Goal: Task Accomplishment & Management: Manage account settings

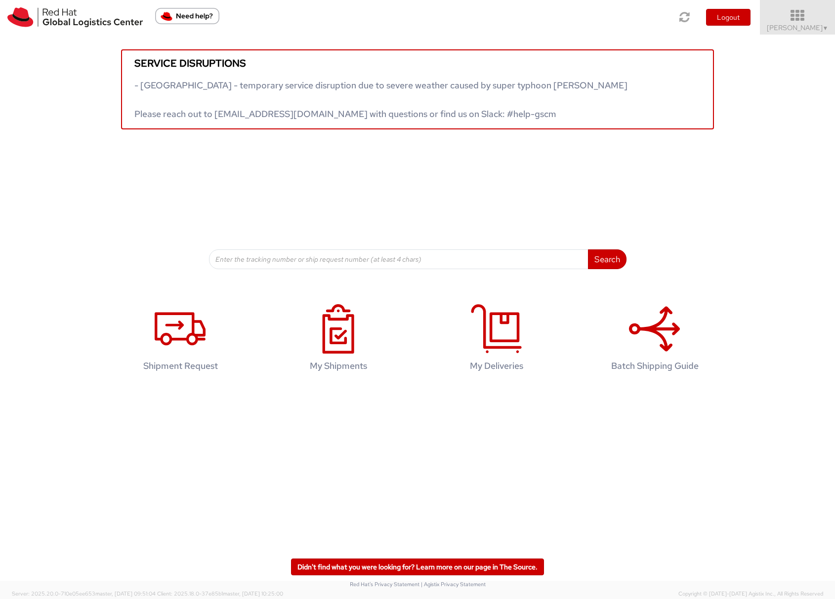
click at [787, 27] on link "Sona Mala ▼" at bounding box center [797, 17] width 75 height 35
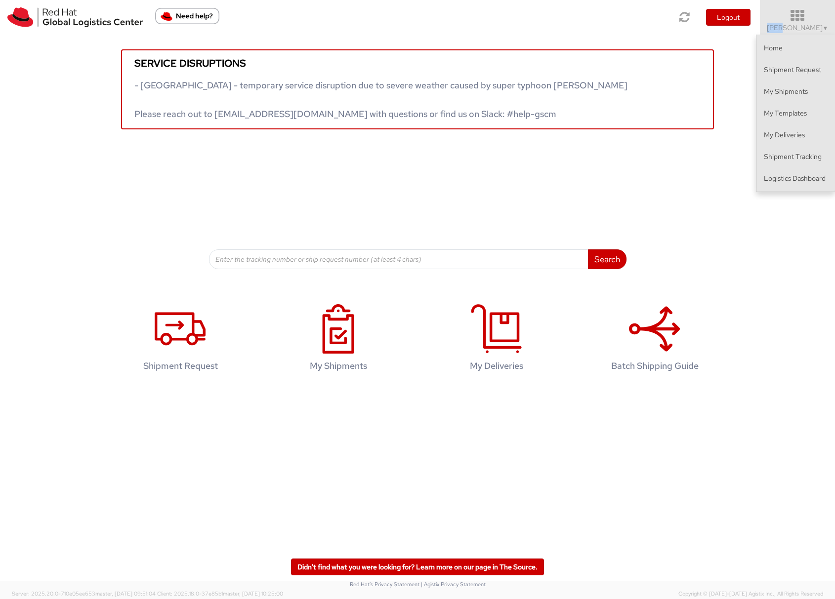
click at [787, 27] on link "Sona Mala ▼" at bounding box center [797, 17] width 75 height 35
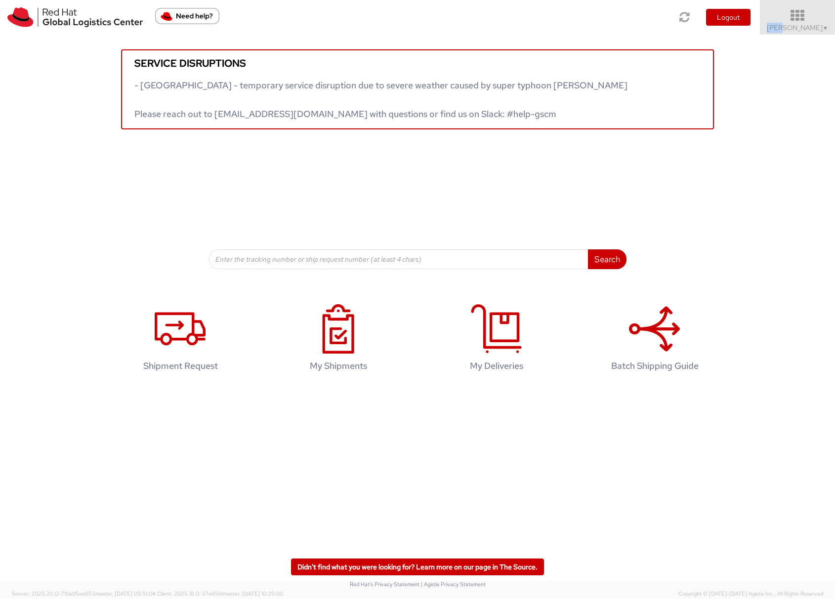
click at [787, 25] on link "Sona Mala ▼" at bounding box center [797, 17] width 75 height 35
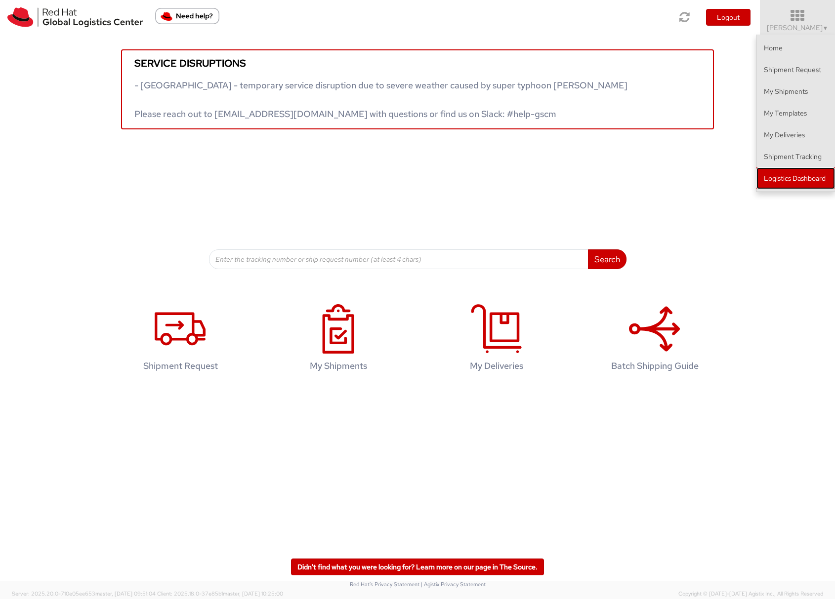
click at [794, 179] on link "Logistics Dashboard" at bounding box center [796, 179] width 79 height 22
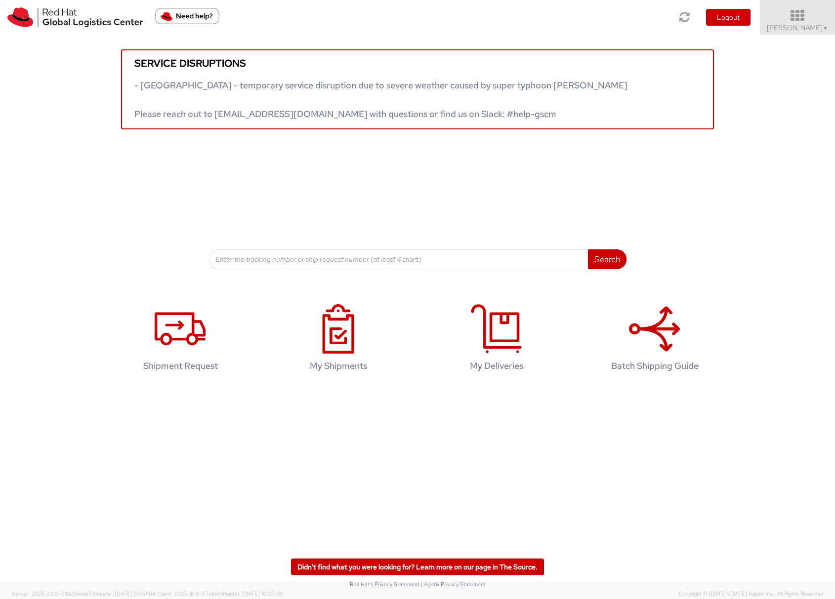
click at [796, 29] on span "Sona Mala ▼" at bounding box center [798, 27] width 62 height 9
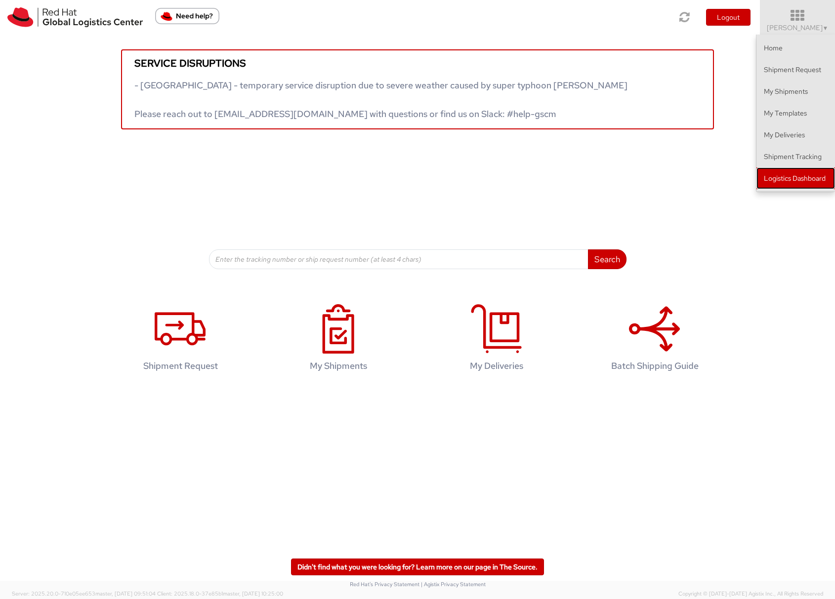
click at [788, 177] on link "Logistics Dashboard" at bounding box center [796, 179] width 79 height 22
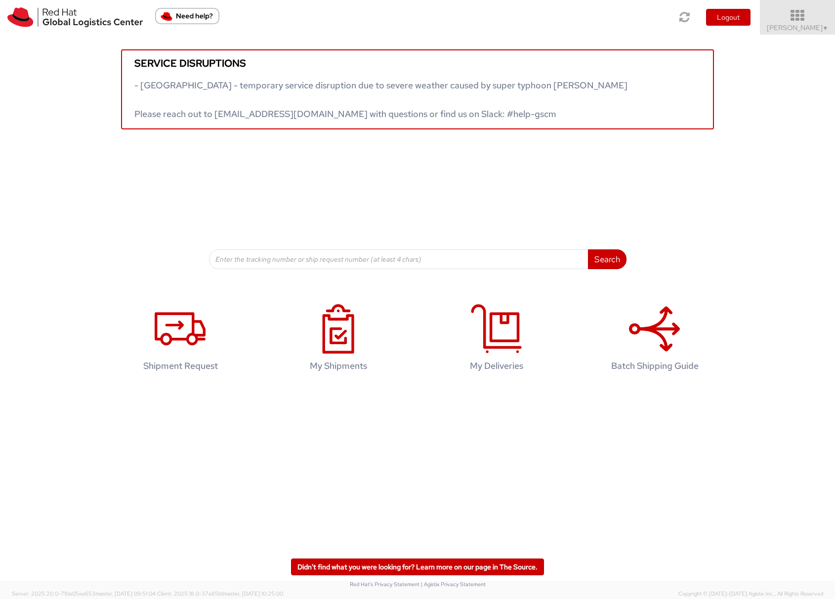
click at [820, 23] on span "Sona Mala ▼" at bounding box center [798, 27] width 62 height 9
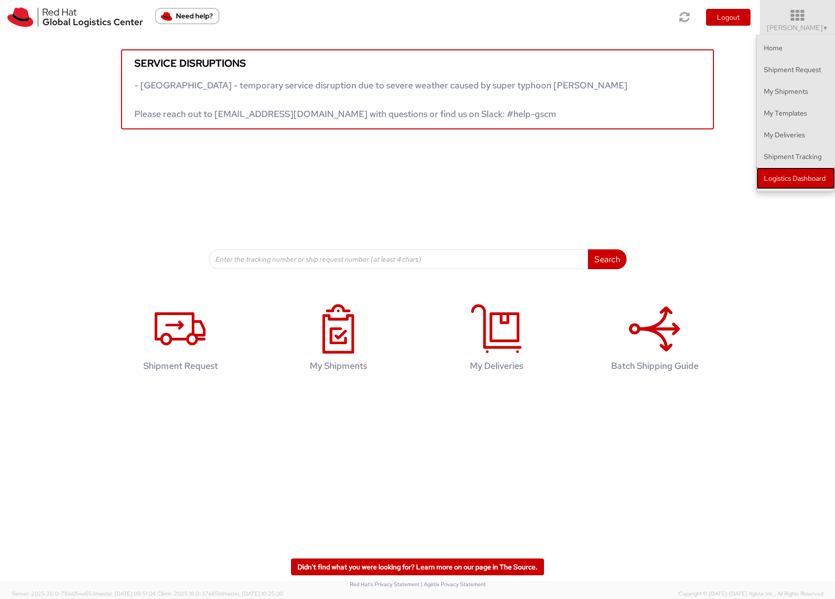
click at [808, 183] on link "Logistics Dashboard" at bounding box center [796, 179] width 79 height 22
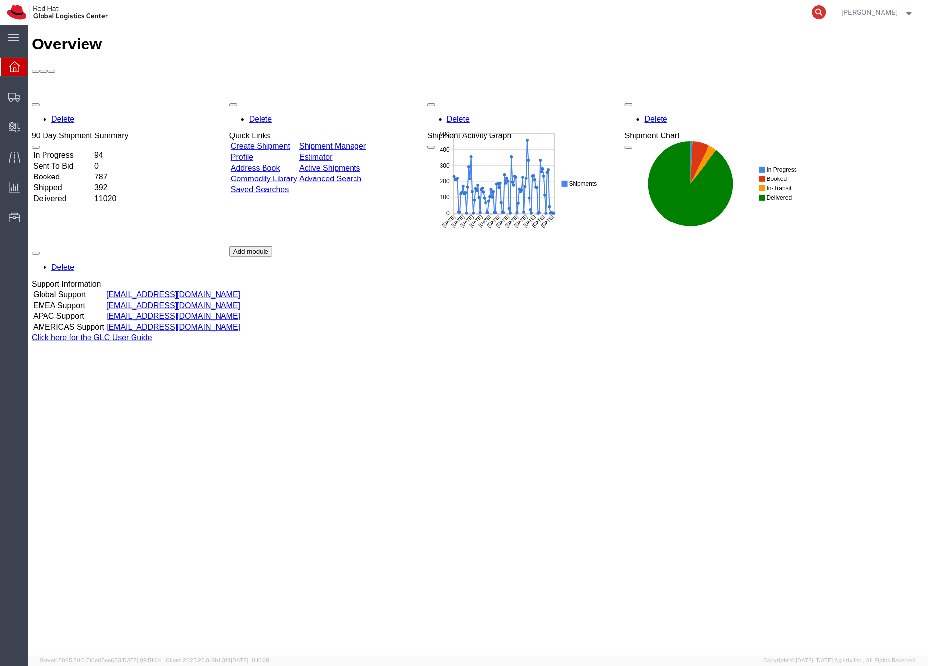
click at [826, 11] on icon at bounding box center [819, 12] width 14 height 14
click at [683, 11] on input "search" at bounding box center [661, 12] width 300 height 24
paste input "56964784"
type input "56964784"
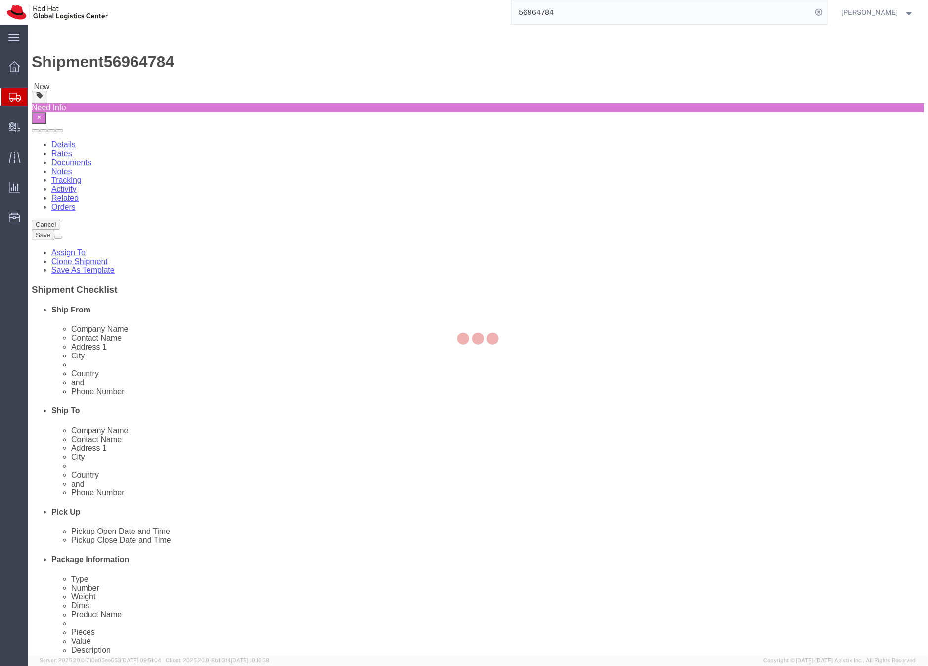
select select
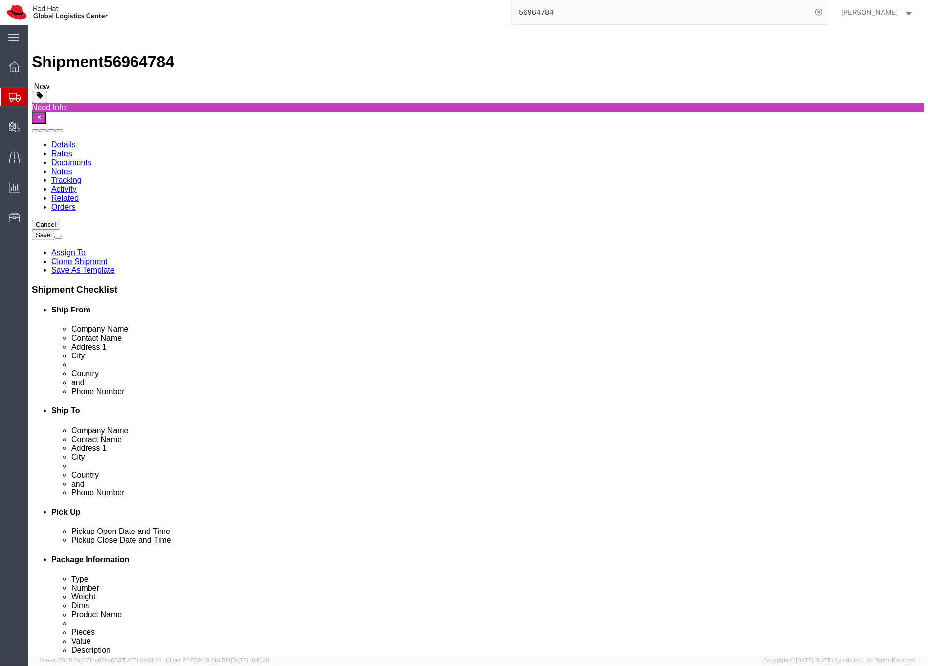
click input "[EMAIL_ADDRESS][DOMAIN_NAME]"
type input "[EMAIL_ADDRESS][DOMAIN_NAME],[EMAIL_ADDRESS][DOMAIN_NAME]"
click icon
click dd "20.00 Each"
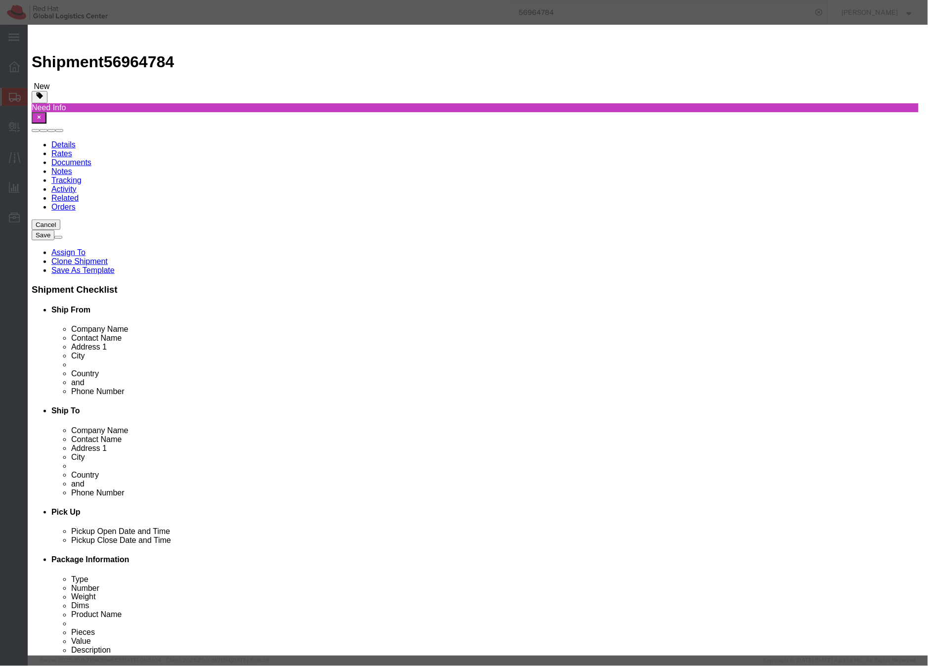
drag, startPoint x: 315, startPoint y: 79, endPoint x: 275, endPoint y: 77, distance: 40.1
click div "Swag"
type input "R"
type input "Winter blankets"
drag, startPoint x: 582, startPoint y: 79, endPoint x: 545, endPoint y: 76, distance: 37.2
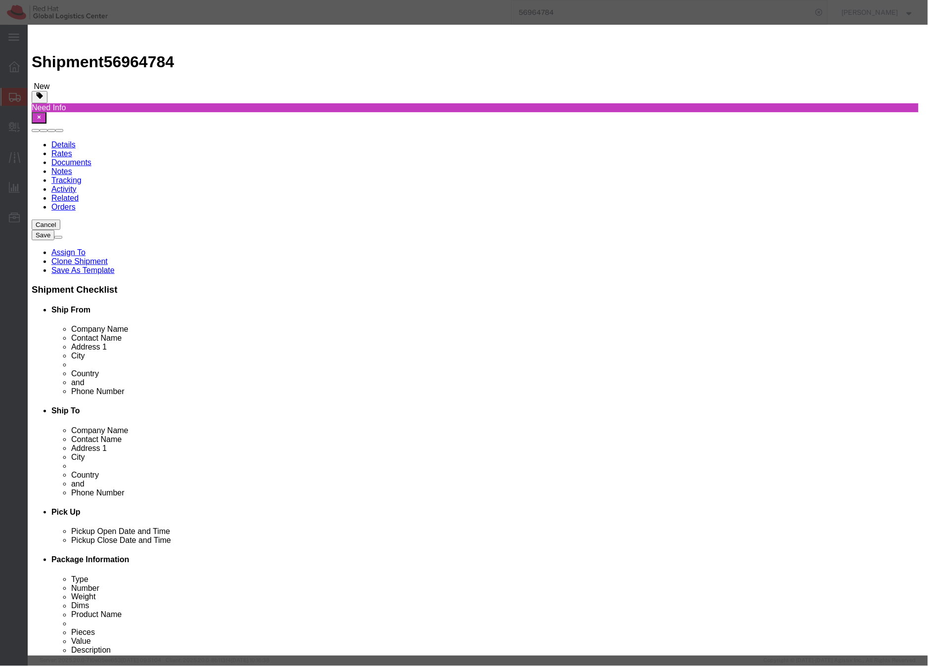
click textarea "Blankets"
drag, startPoint x: 548, startPoint y: 77, endPoint x: 601, endPoint y: 64, distance: 54.9
click textarea "Blankets"
type textarea "Red Hat branded,100% polyester"
paste input "6301.40"
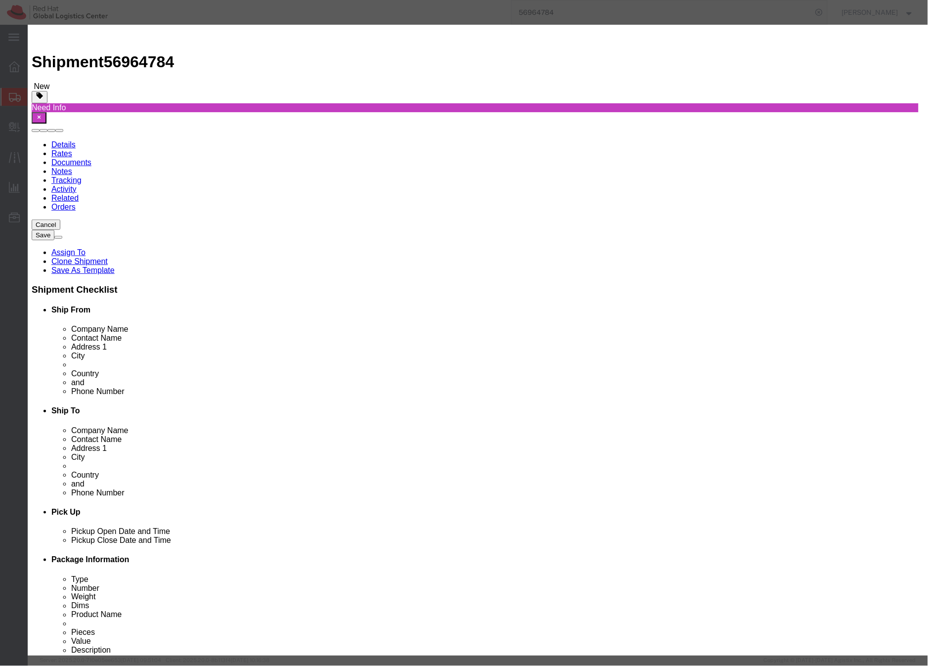
type input "6301.40"
click button "Save & Close"
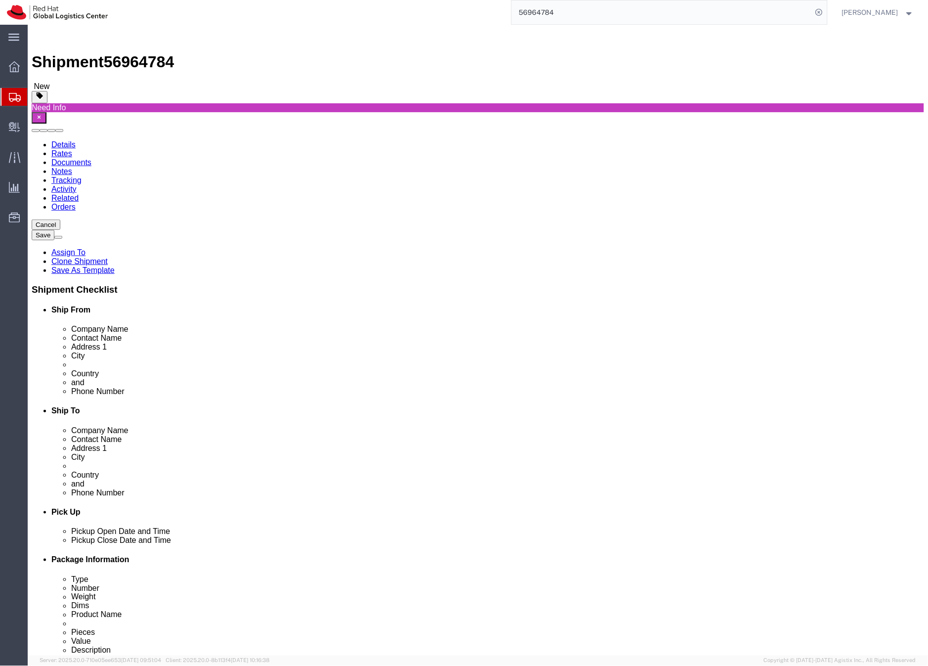
click dd "630.00 EUR"
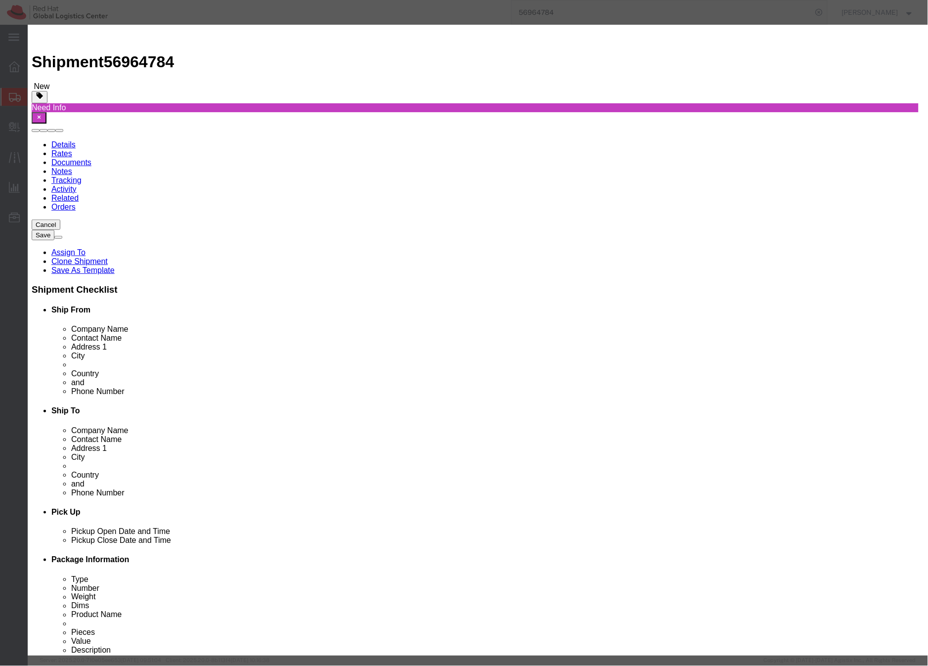
drag, startPoint x: 310, startPoint y: 77, endPoint x: 273, endPoint y: 74, distance: 37.1
click div "Swag"
type input "t"
type input "Towel"
drag, startPoint x: 638, startPoint y: 75, endPoint x: 546, endPoint y: 71, distance: 93.0
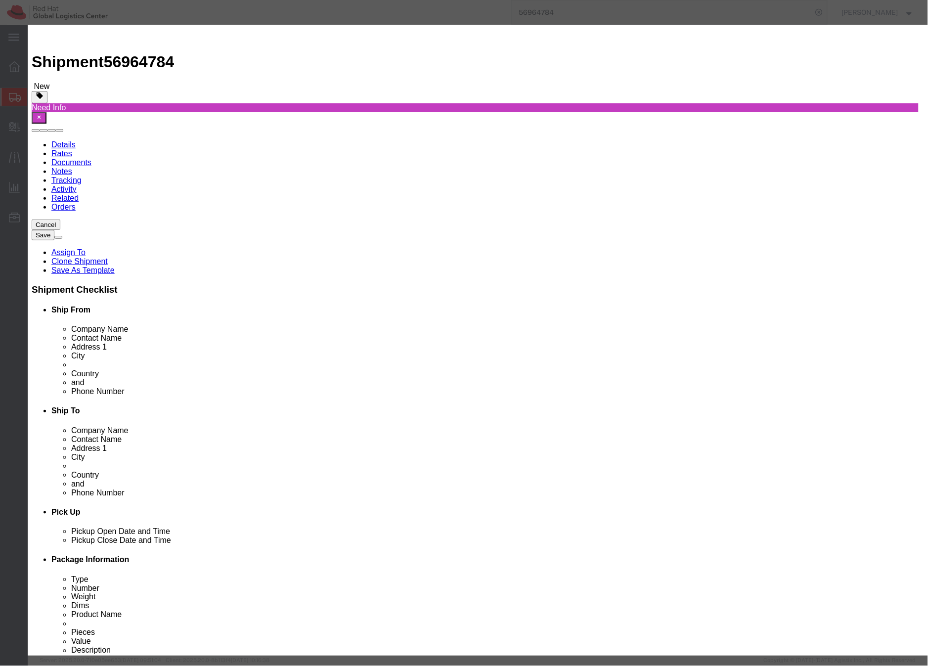
click div "Socks, puzzle and towels."
type textarea "Red Hat branded, 100% cotton"
drag, startPoint x: 305, startPoint y: 96, endPoint x: 275, endPoint y: 90, distance: 30.7
click input "90.00"
type input "20"
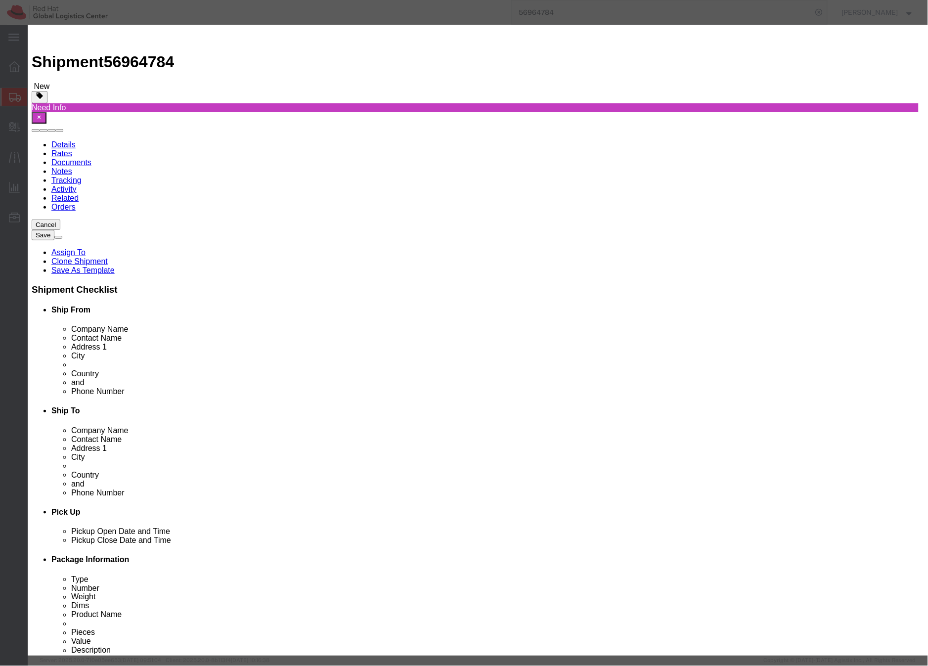
click label "Description"
click input "140"
type input "120"
click label "Country Of Origin"
drag, startPoint x: 280, startPoint y: 75, endPoint x: 286, endPoint y: 71, distance: 6.9
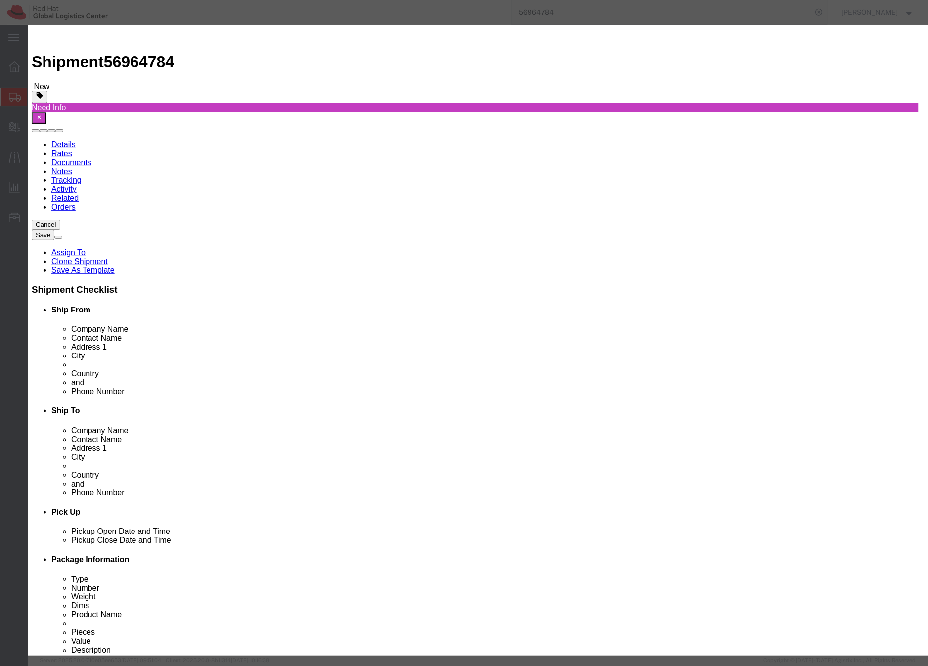
click input "Towel"
click button "Save & Close"
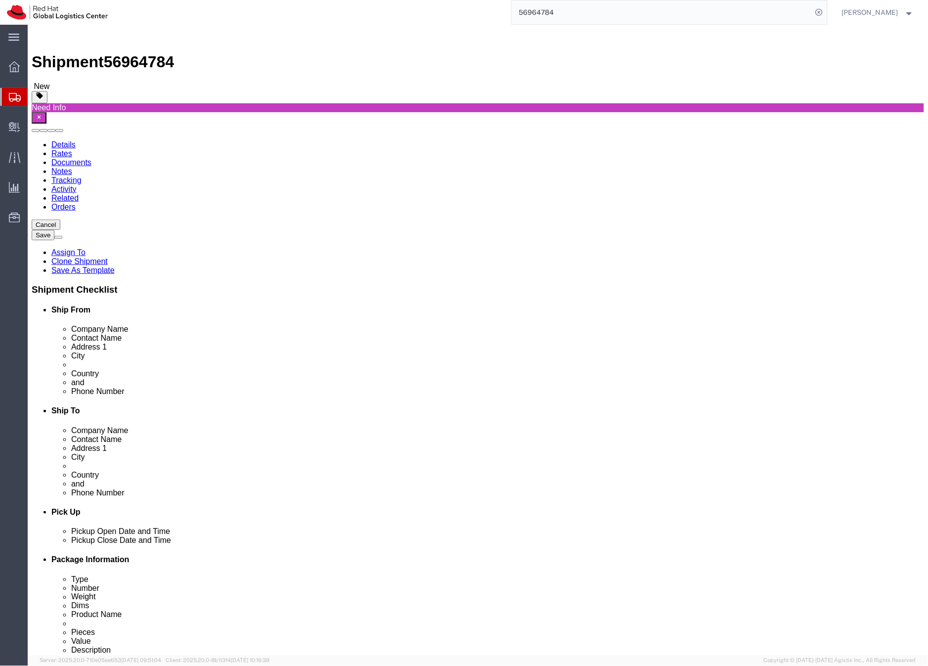
click link "Add Content"
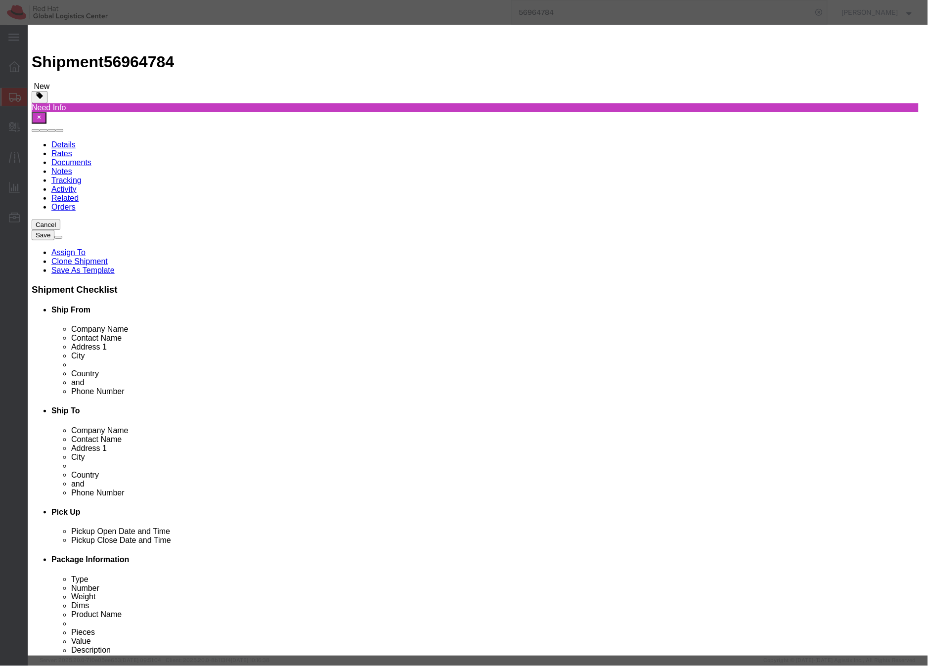
click input "text"
type input "S"
type input "Socks"
click span "Description:"
select select
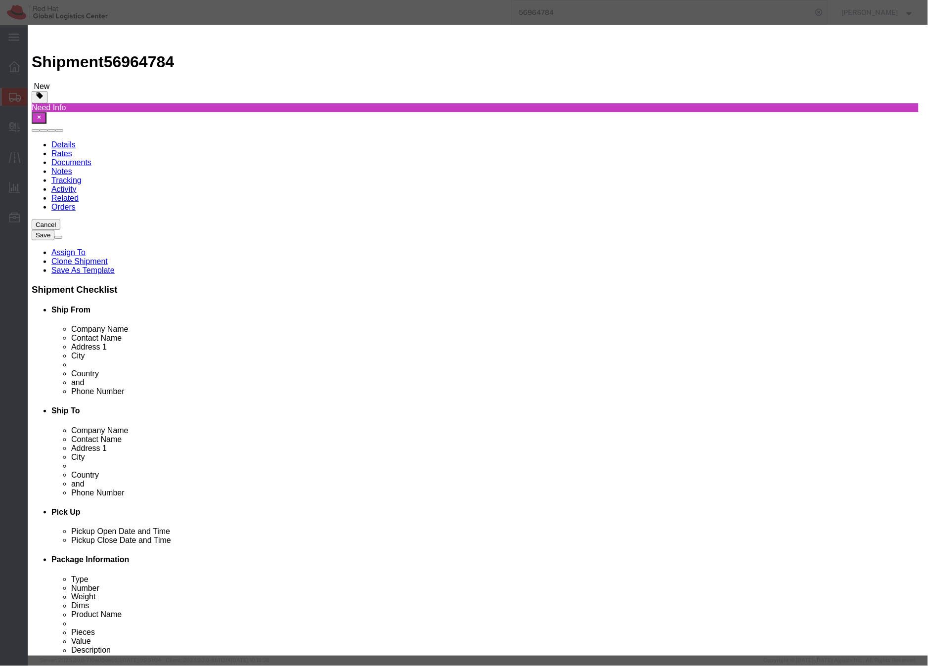
type input "100"
select select
checkbox input "false"
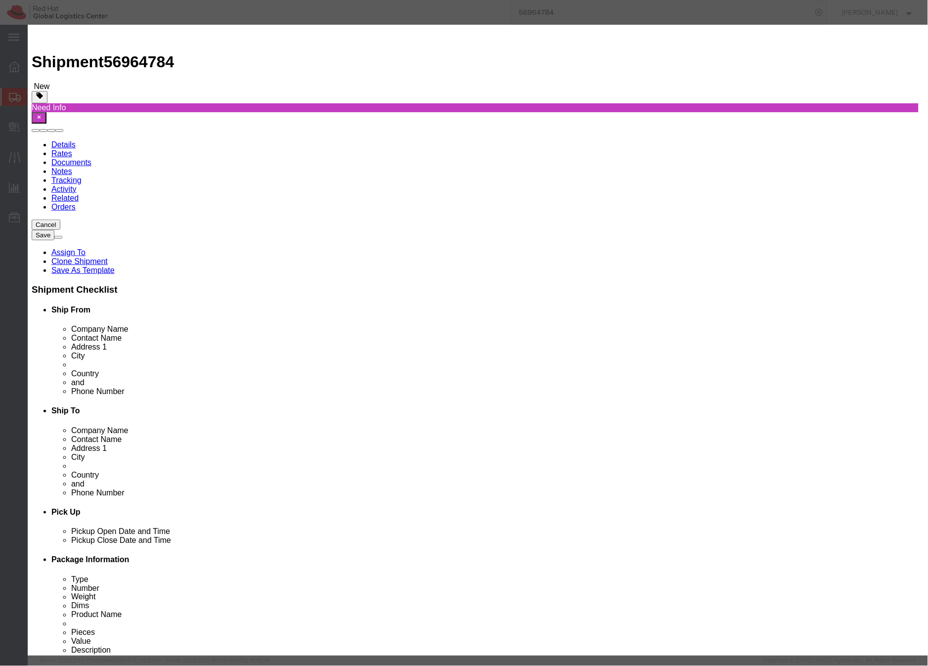
drag, startPoint x: 360, startPoint y: 80, endPoint x: 274, endPoint y: 75, distance: 86.6
click div "Ansible socks Socks"
type input "Socks"
click div "Commodity library"
click textarea
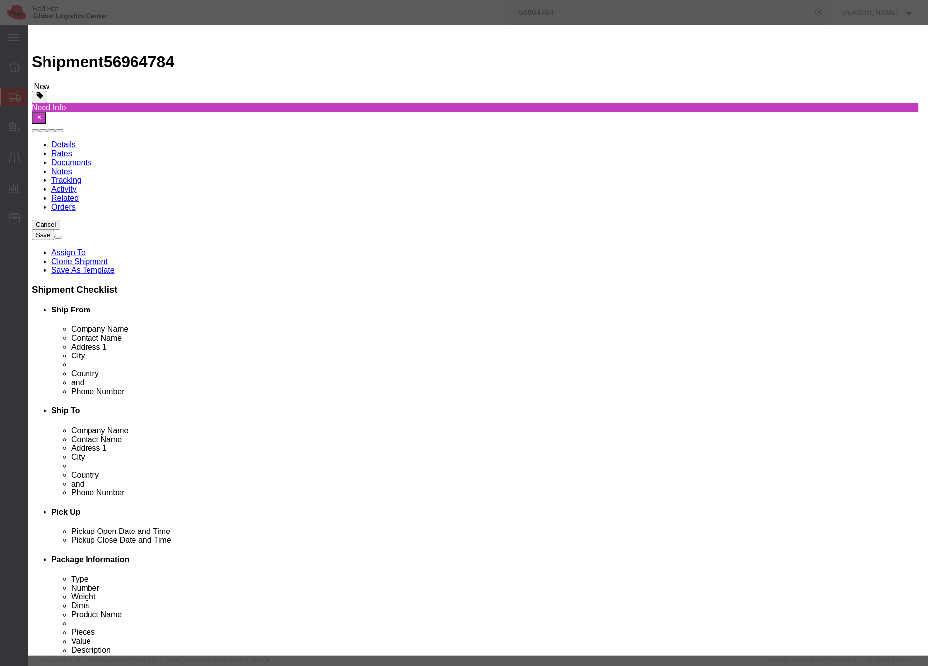
type textarea "R"
type textarea "Red Hat branded, cotton"
click select "Select [GEOGRAPHIC_DATA] [GEOGRAPHIC_DATA] [GEOGRAPHIC_DATA] [GEOGRAPHIC_DATA] …"
select select "ES"
click select "Select [GEOGRAPHIC_DATA] [GEOGRAPHIC_DATA] [GEOGRAPHIC_DATA] [GEOGRAPHIC_DATA] …"
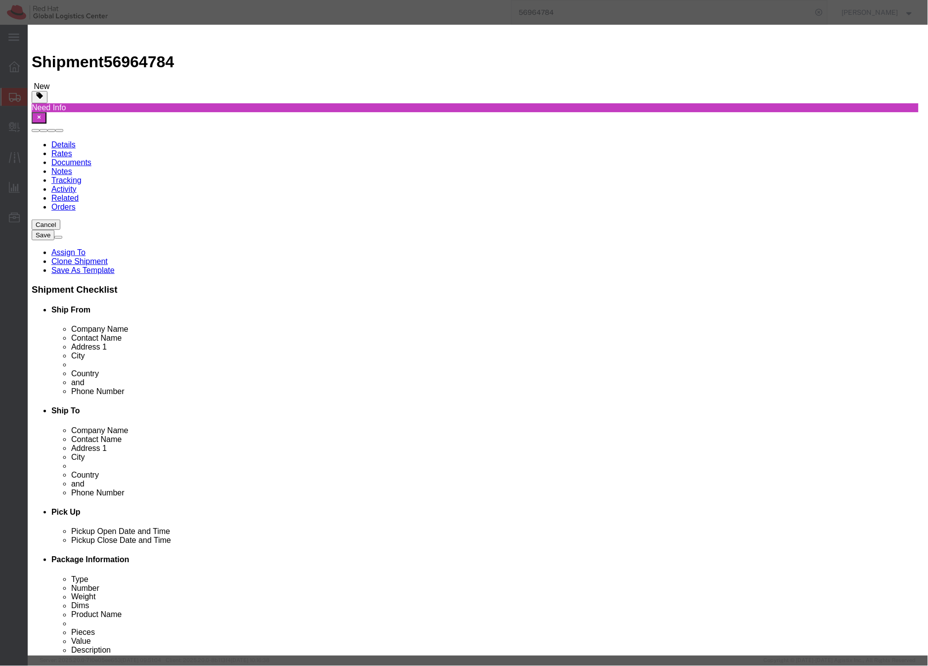
click input "text"
type input "20"
type input "2000"
drag, startPoint x: 294, startPoint y: 111, endPoint x: 277, endPoint y: 111, distance: 16.8
click input "2000"
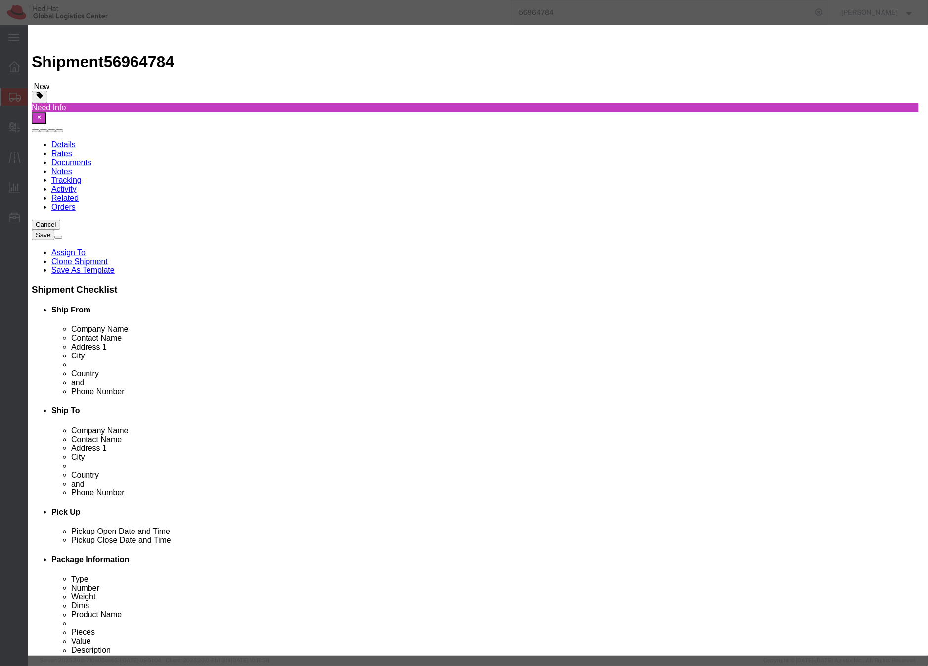
type input "102"
click button "Save & Close"
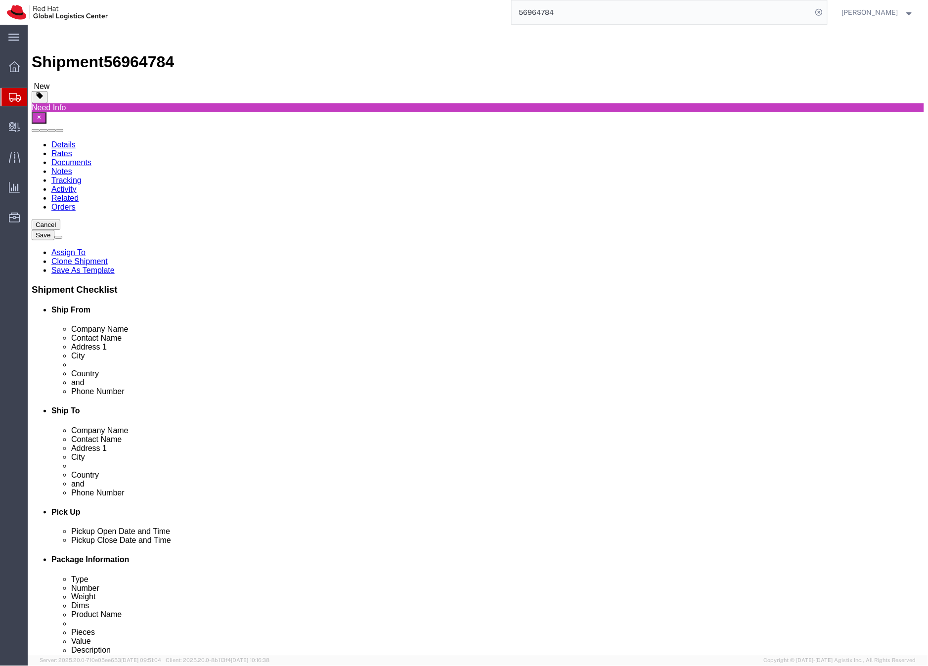
click link "Add Content"
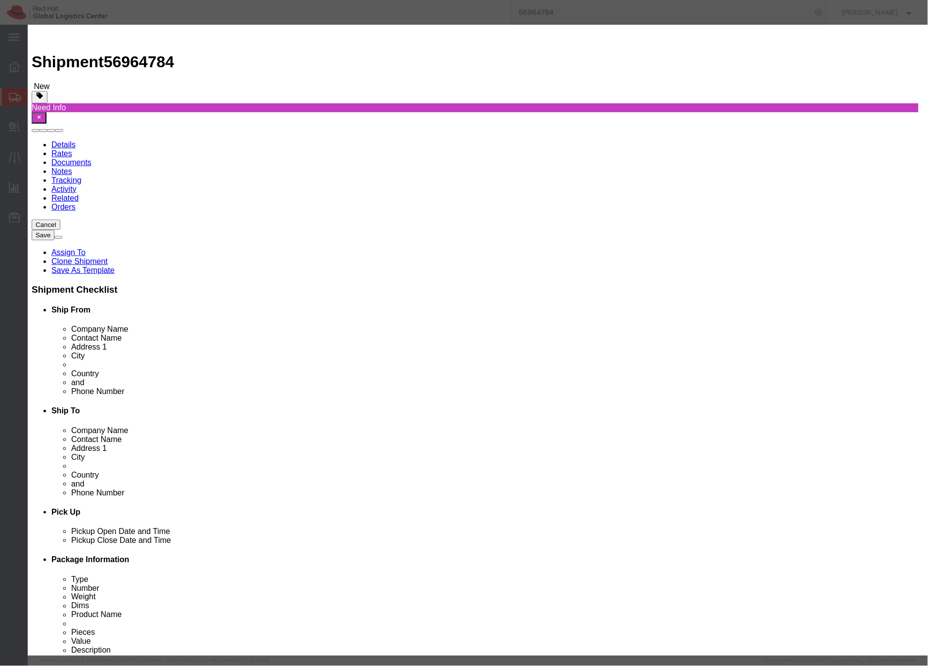
click input "text"
type input "Water bottle"
click textarea
click textarea "plastic, metal"
click textarea "Red Hat branded, plastic, metal"
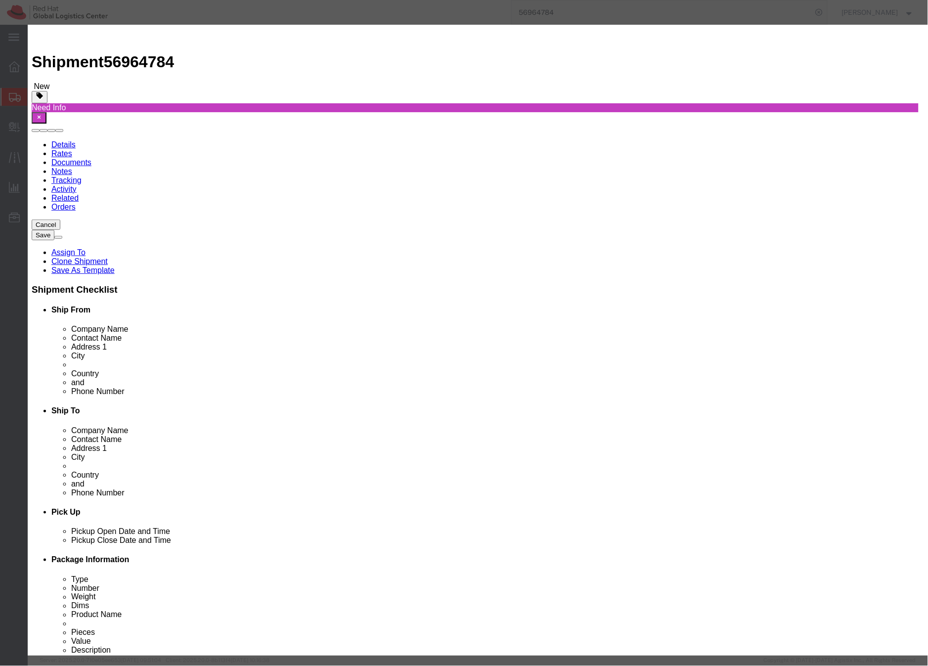
drag, startPoint x: 628, startPoint y: 77, endPoint x: 640, endPoint y: 72, distance: 13.6
click textarea "Red Hat branded, plastic/ metal"
type textarea "Red Hat branded, plastic/metal"
click input "0"
type input "10"
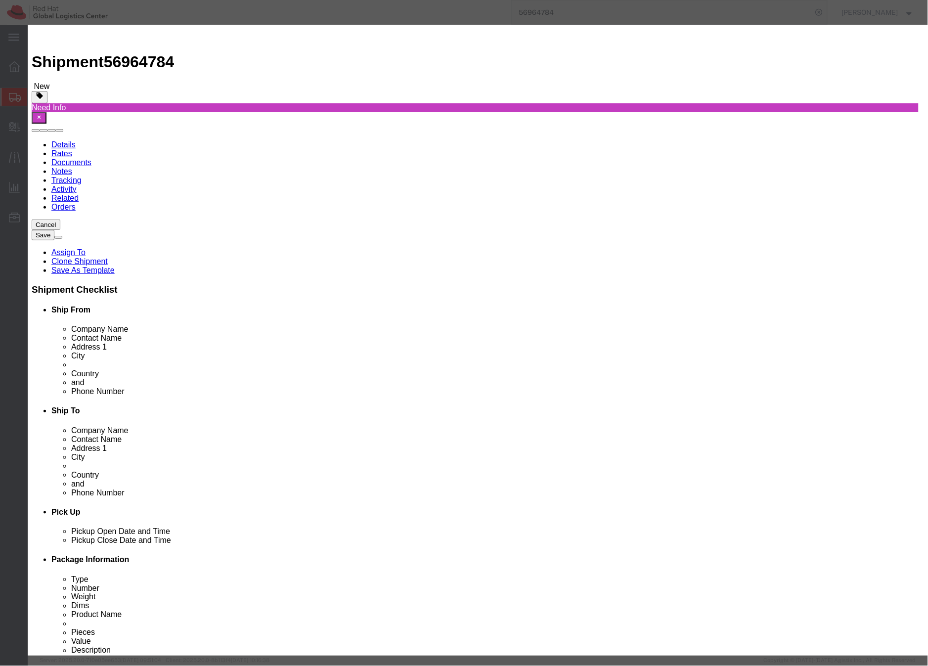
click input "text"
type input "198"
click button "Save & Close"
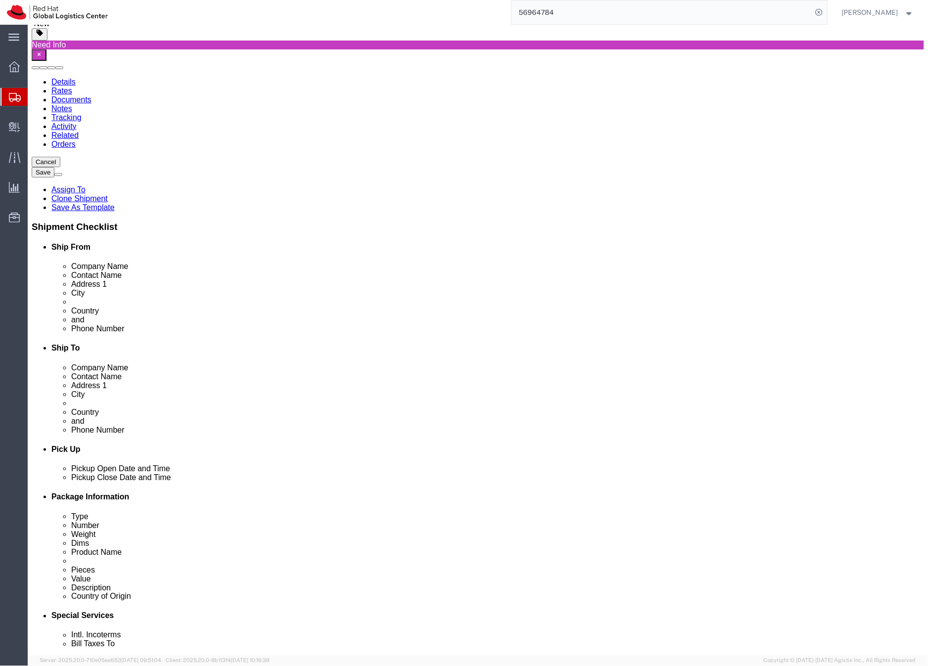
scroll to position [63, 0]
click link "Add Content"
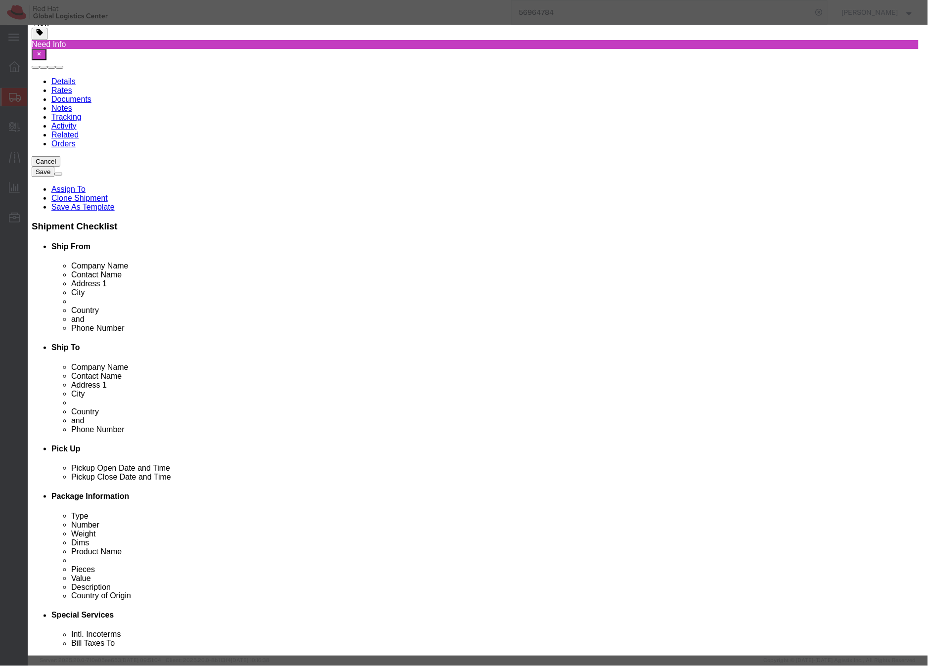
click input "text"
type input "Stress ball"
click textarea
type textarea "plastic"
click input "0"
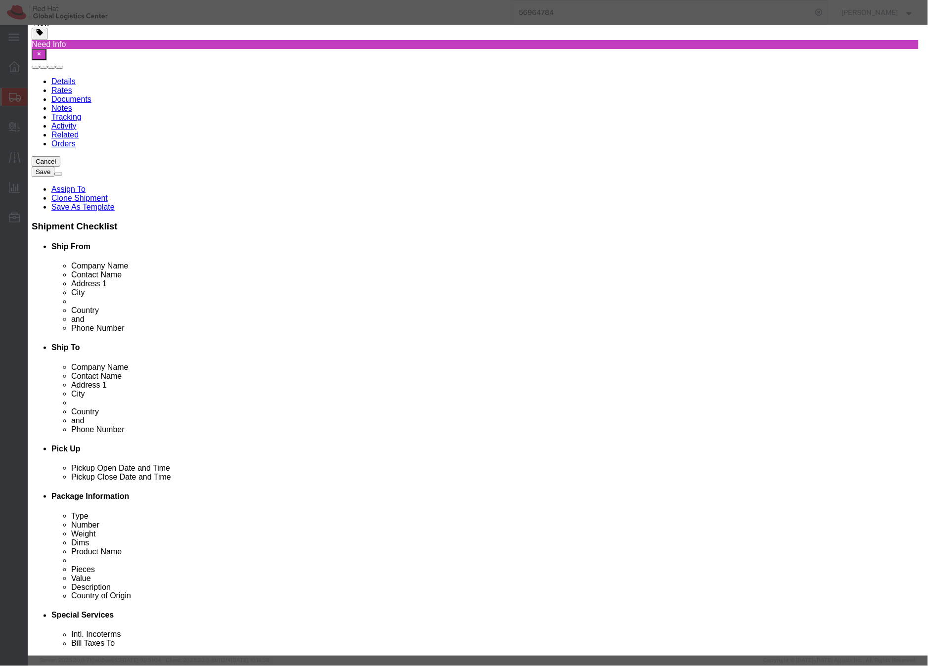
type input "10"
click button "button"
click icon "button"
click input "text"
type input "30"
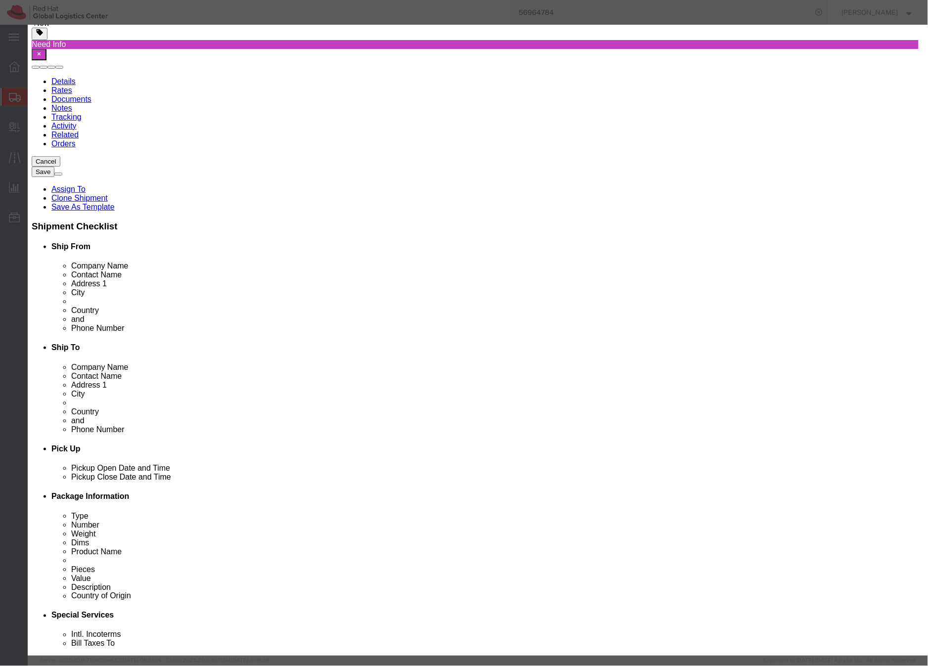
click div "Description plastic Commodity Category Select Country Of Origin Select [GEOGRAP…"
click button "Save & Close"
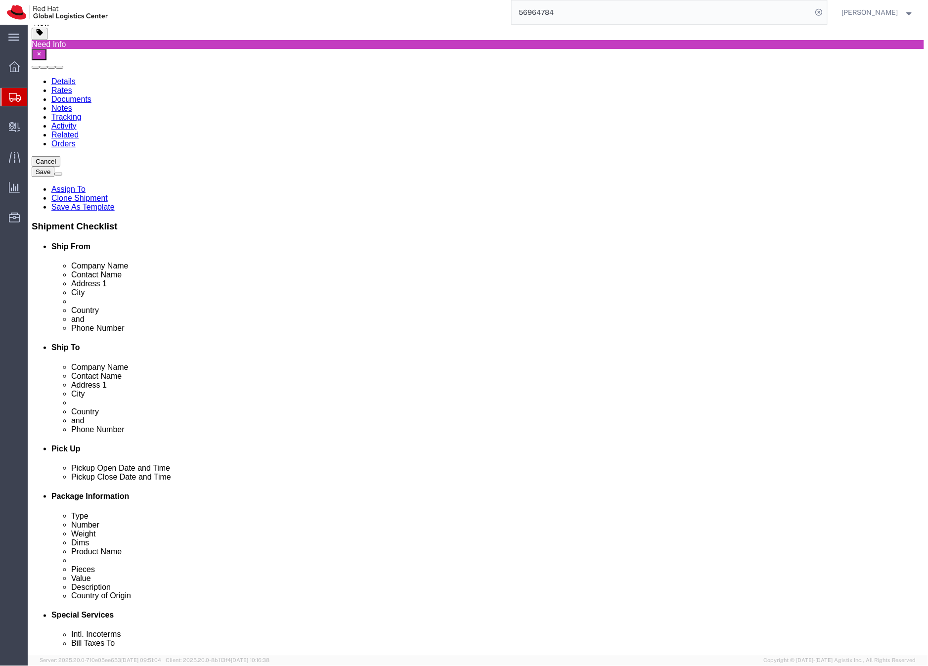
click link "Add Content"
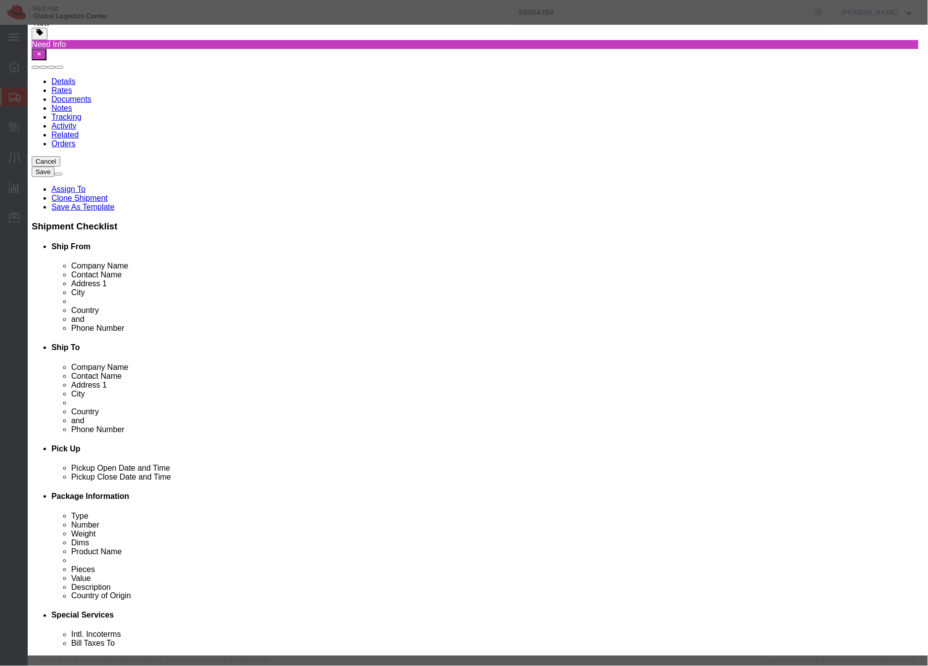
click input "text"
type input "Puzzle"
click textarea
type textarea "w"
type textarea "Red Hat branded, wood"
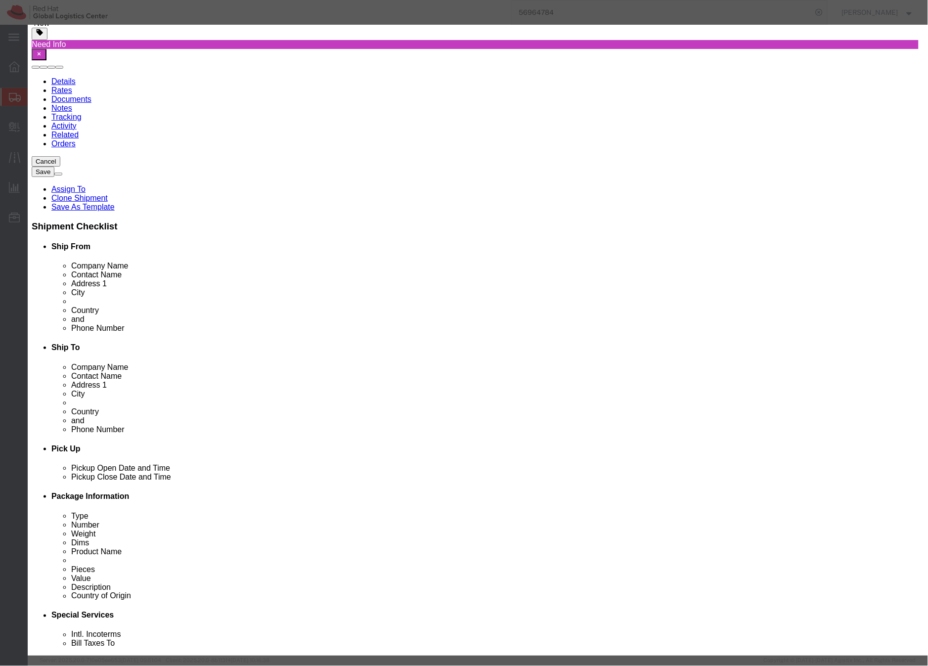
click input "0"
type input "10"
click select "Select 50 55 60 65 70 85 92.5 100 125 175 250 300 400"
click input "text"
type input "71"
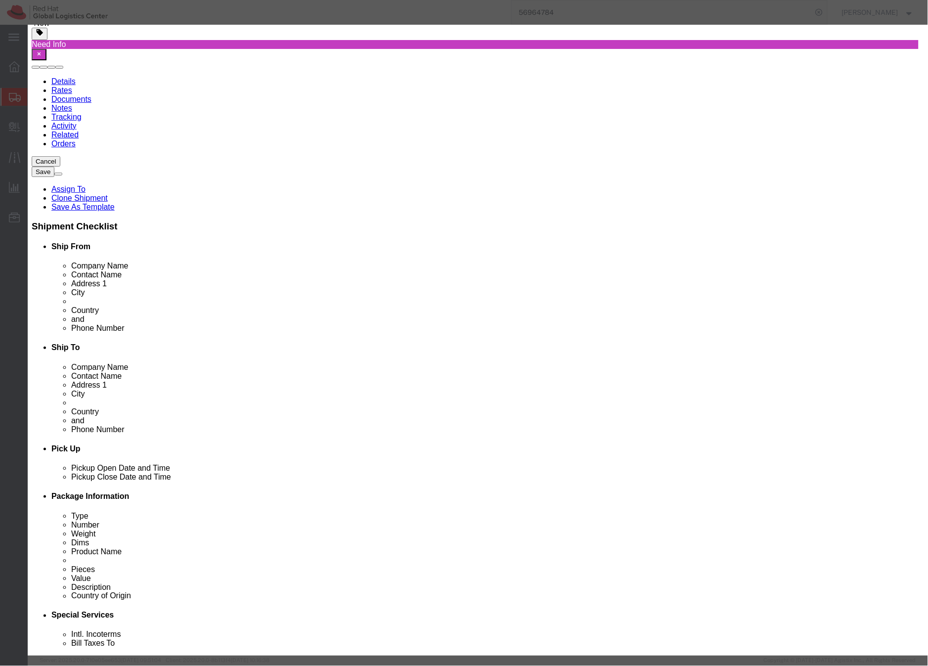
click button "Save & Close"
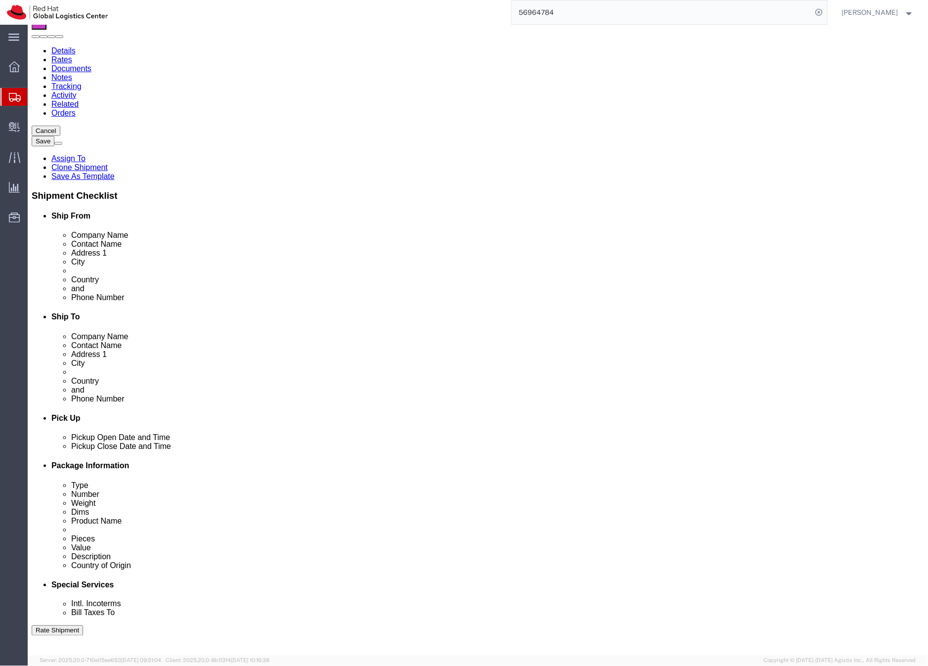
scroll to position [93, 0]
click dd "300.00 EUR"
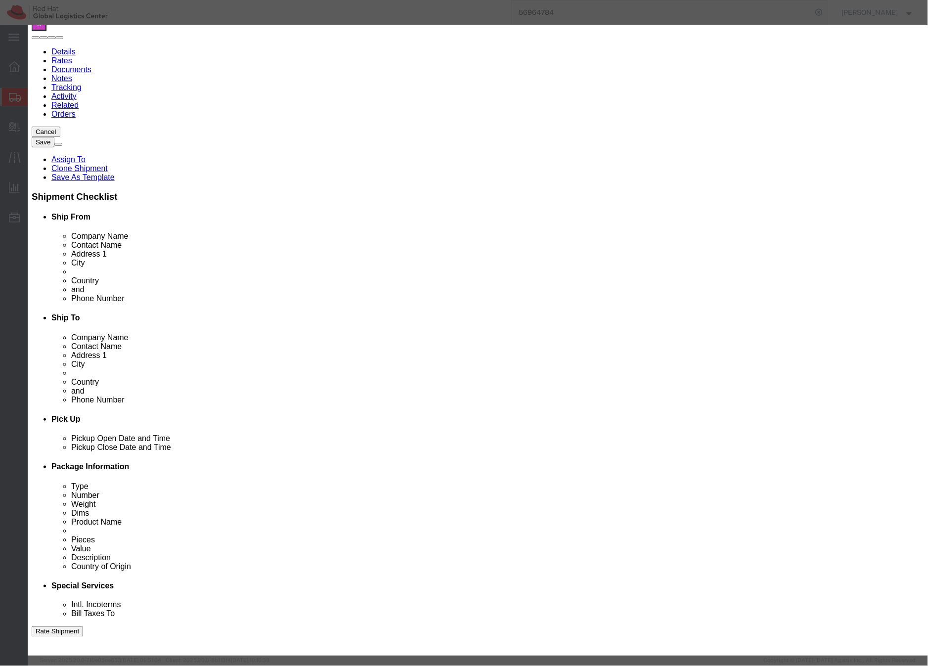
click input "Winter blankets"
click input "Blankets"
type input "Blanket"
click textarea "Red Hat branded,100% polyester"
click select "Select [GEOGRAPHIC_DATA] [GEOGRAPHIC_DATA] [GEOGRAPHIC_DATA] [GEOGRAPHIC_DATA] …"
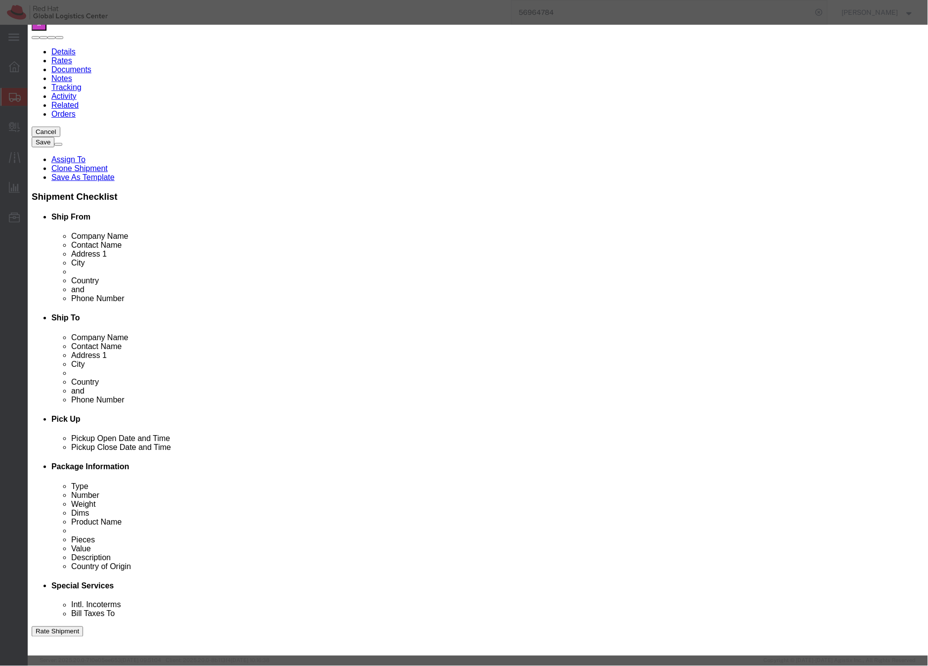
select select
click select "Select [GEOGRAPHIC_DATA] [GEOGRAPHIC_DATA] [GEOGRAPHIC_DATA] [GEOGRAPHIC_DATA] …"
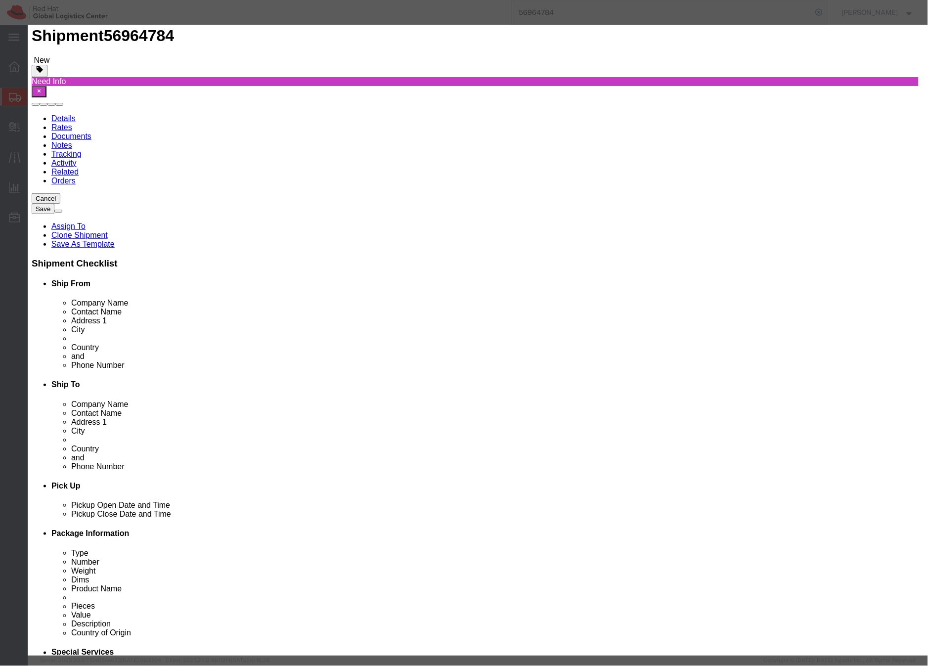
scroll to position [0, 0]
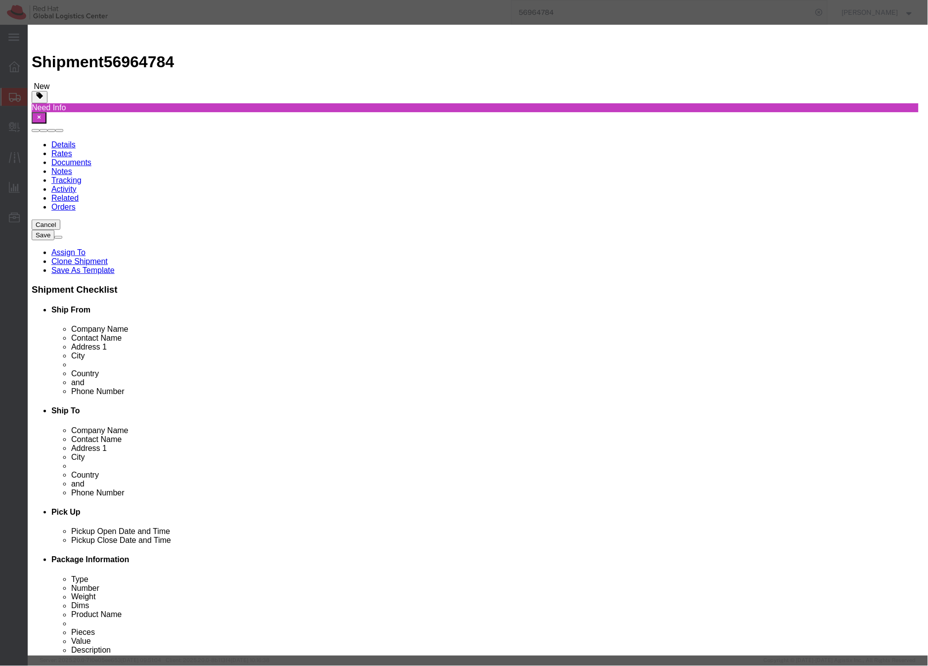
click button "Save & Close"
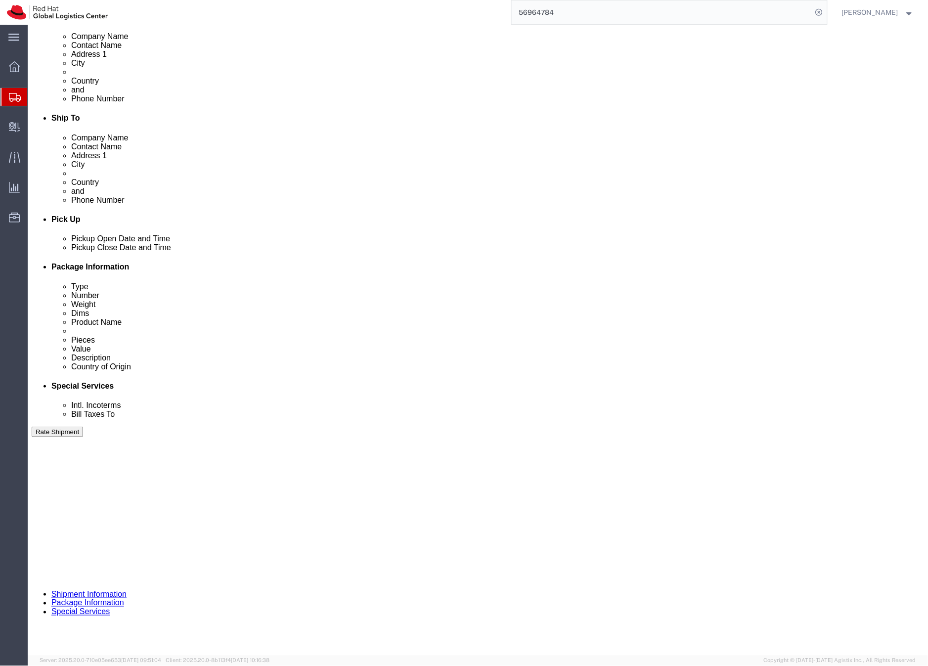
scroll to position [295, 0]
click dd "345.00 EUR"
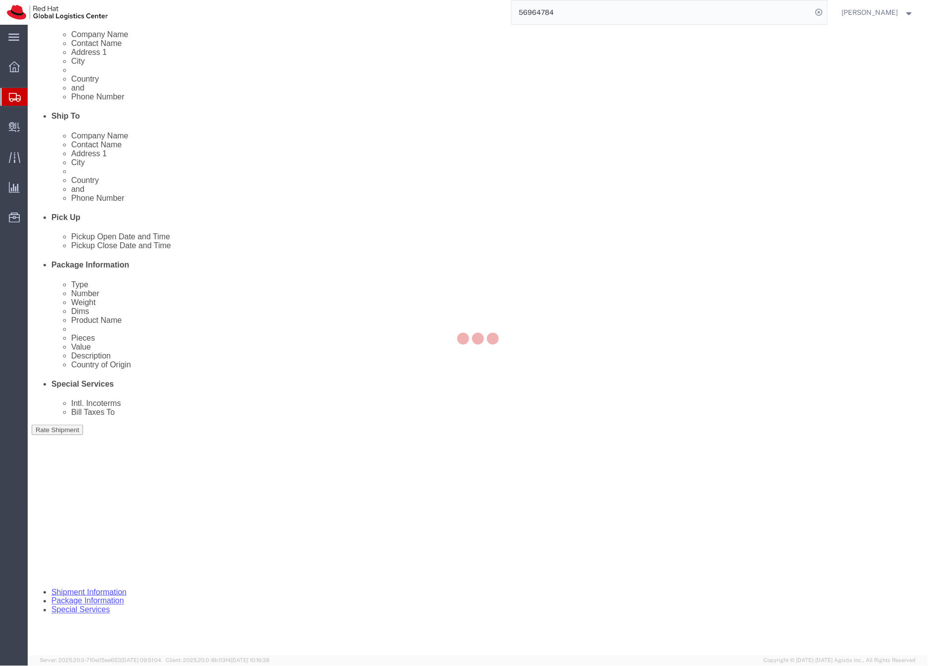
click div
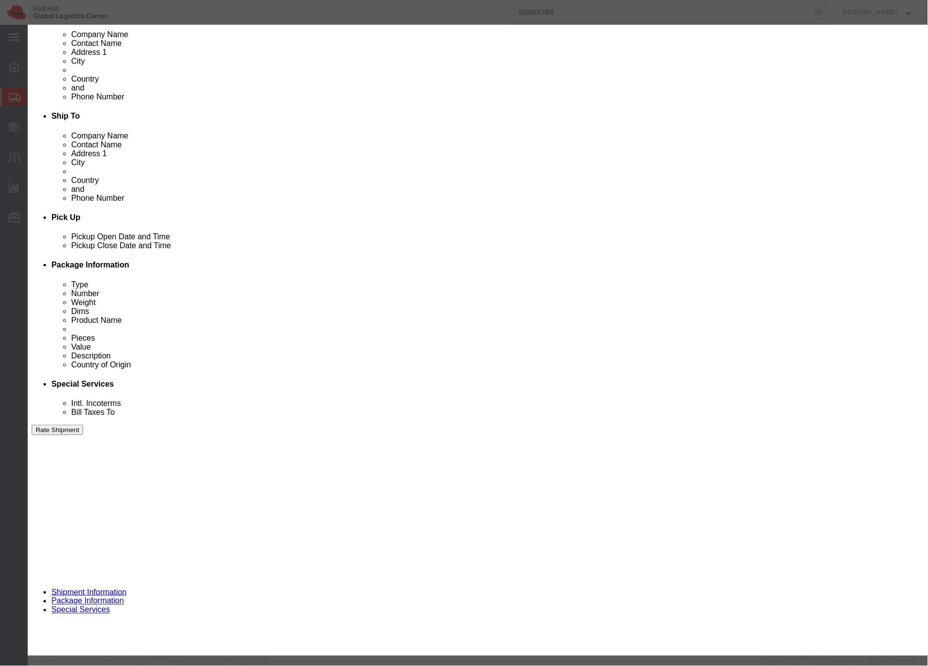
drag, startPoint x: 284, startPoint y: 93, endPoint x: 290, endPoint y: 86, distance: 9.4
click input "1.00"
type input "2.00"
drag, startPoint x: 304, startPoint y: 110, endPoint x: 270, endPoint y: 111, distance: 34.6
click div "690"
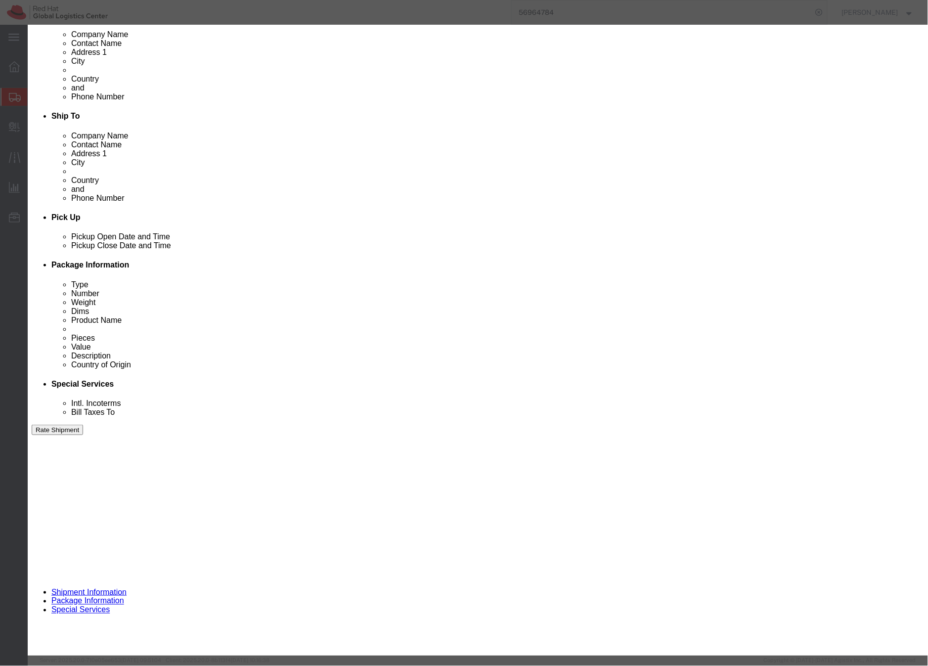
type input "172.5"
drag, startPoint x: 297, startPoint y: 92, endPoint x: 273, endPoint y: 94, distance: 24.3
click div "2.00"
type input "1"
click label "Country Of Origin"
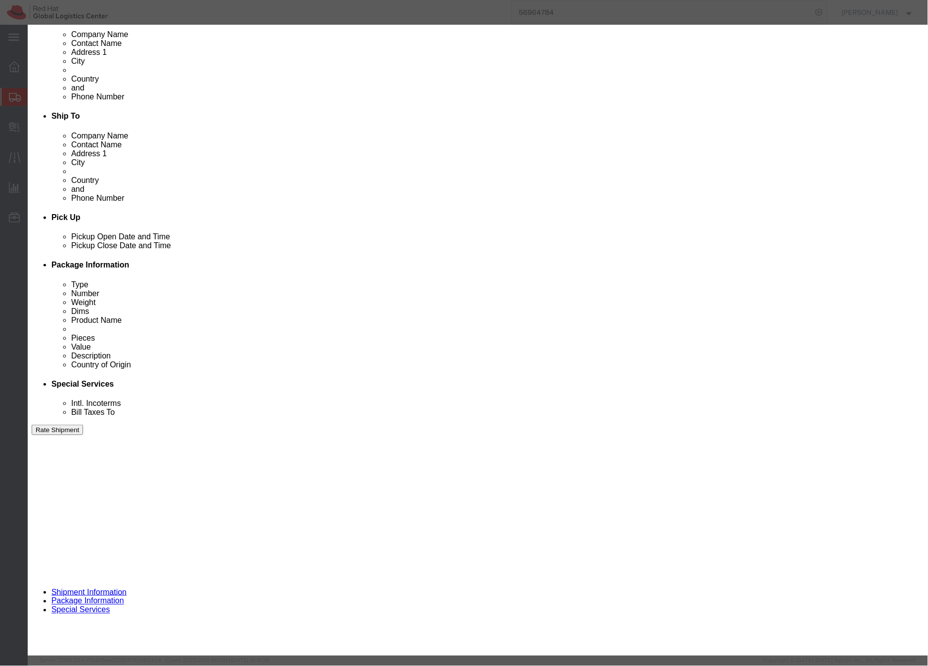
drag, startPoint x: 302, startPoint y: 112, endPoint x: 259, endPoint y: 107, distance: 42.8
click div "Total Value 86.25 Select ADP AED AFN ALL AMD AOA ARS ATS AUD AWG AZN BAM BBD BD…"
type input "172.5"
click div "Description Commodity Category Select Country Of Origin Select [GEOGRAPHIC_DATA…"
drag, startPoint x: 303, startPoint y: 95, endPoint x: 272, endPoint y: 93, distance: 30.7
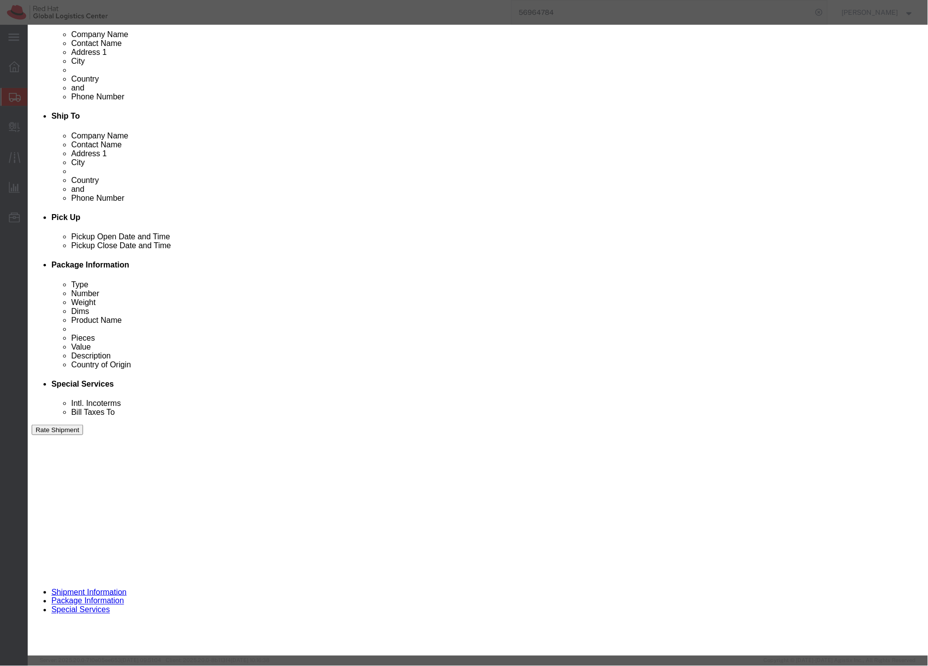
click div "1"
type input "2"
type input "345"
click div "Select ADP AED AFN ALL AMD AOA ARS ATS AUD AWG AZN BAM BBD BDT BGL BGN BHD BIF …"
click textarea
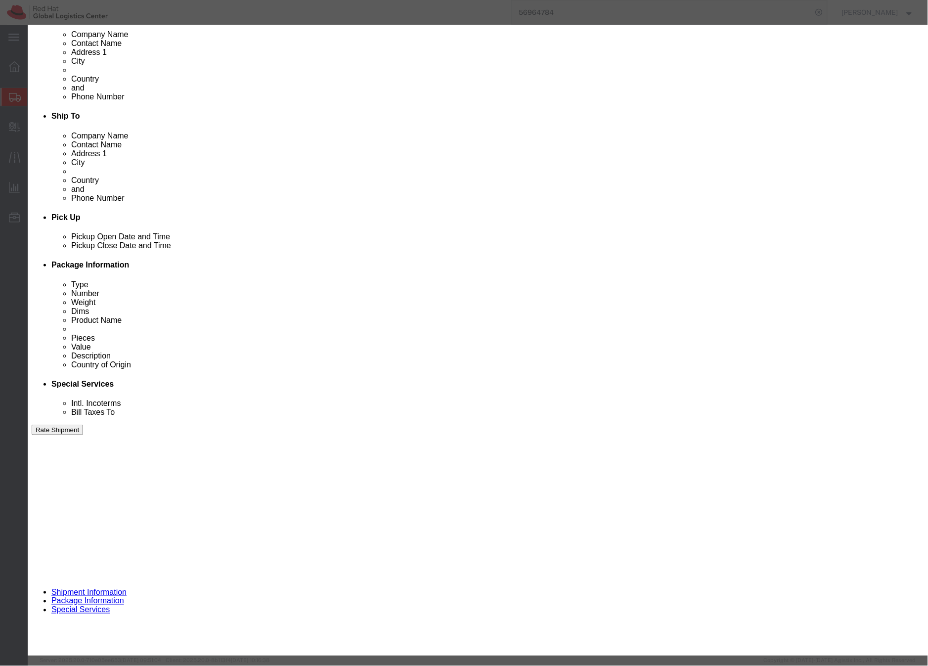
type textarea "P"
type textarea "Red Hat branded, plastic/metal"
type input "8306.30"
click button "Save & Close"
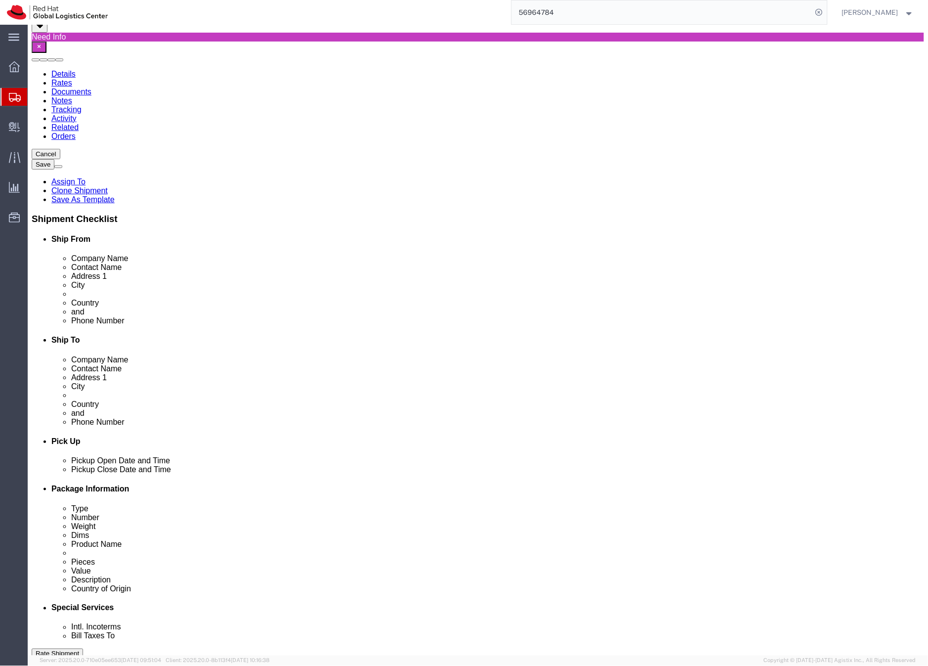
scroll to position [68, 0]
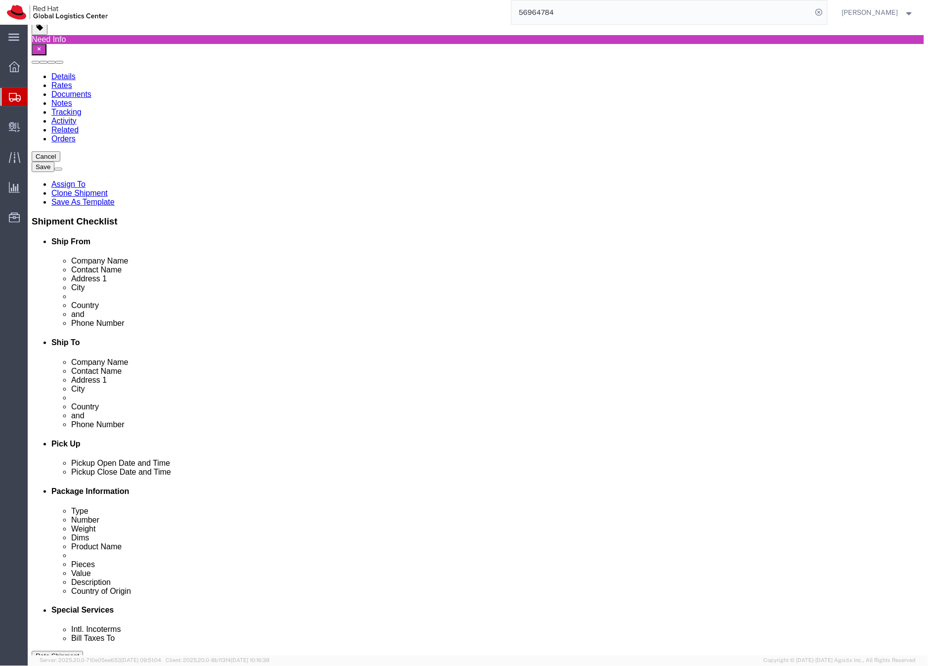
click dd "102.00 USD"
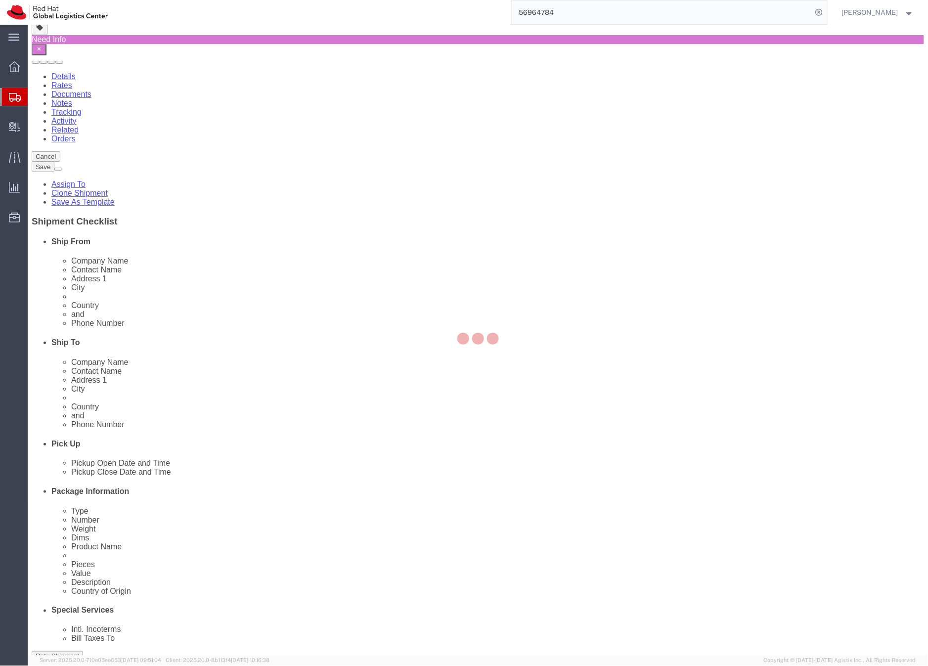
click div
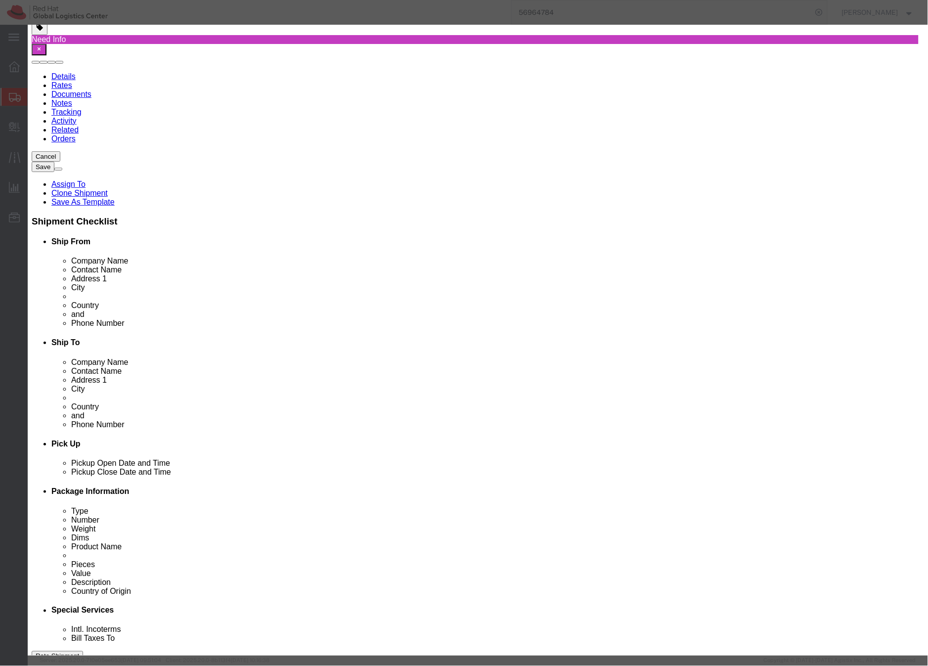
type input "8306.30"
click button "Save & Close"
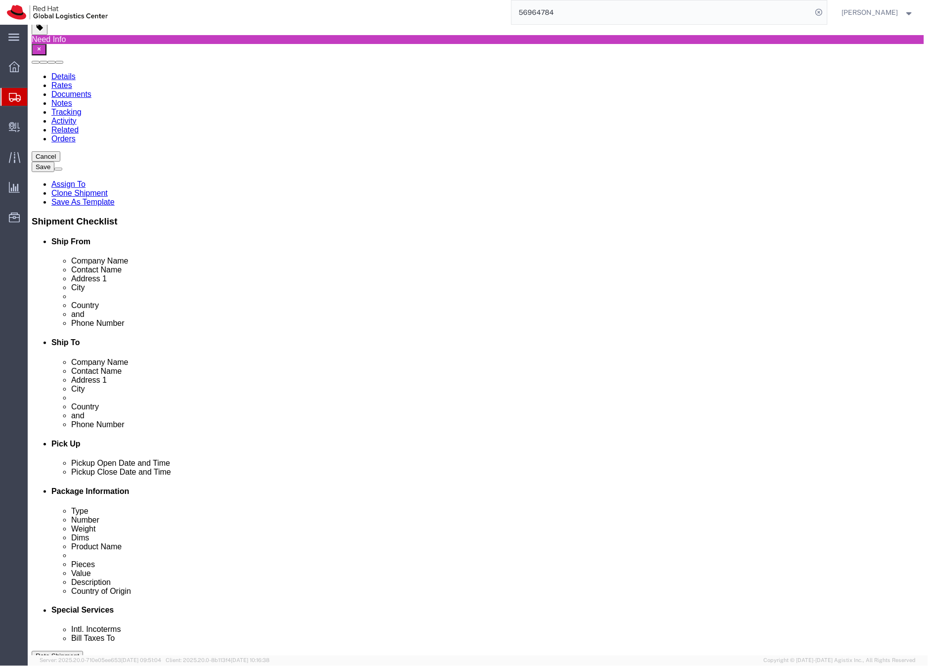
click dd "120.00 EUR"
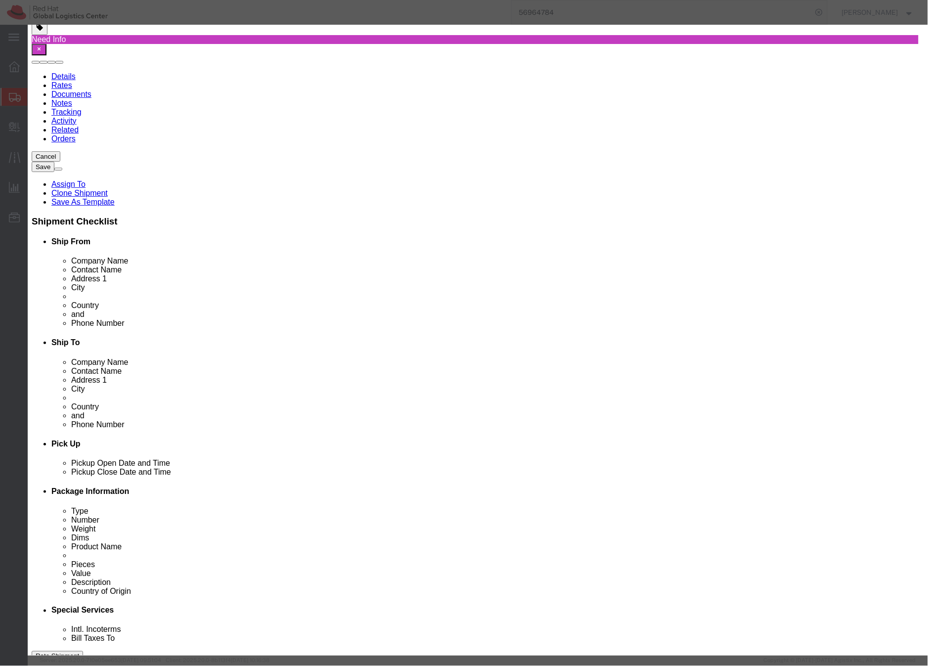
type input "6302.60"
click button "Save & Close"
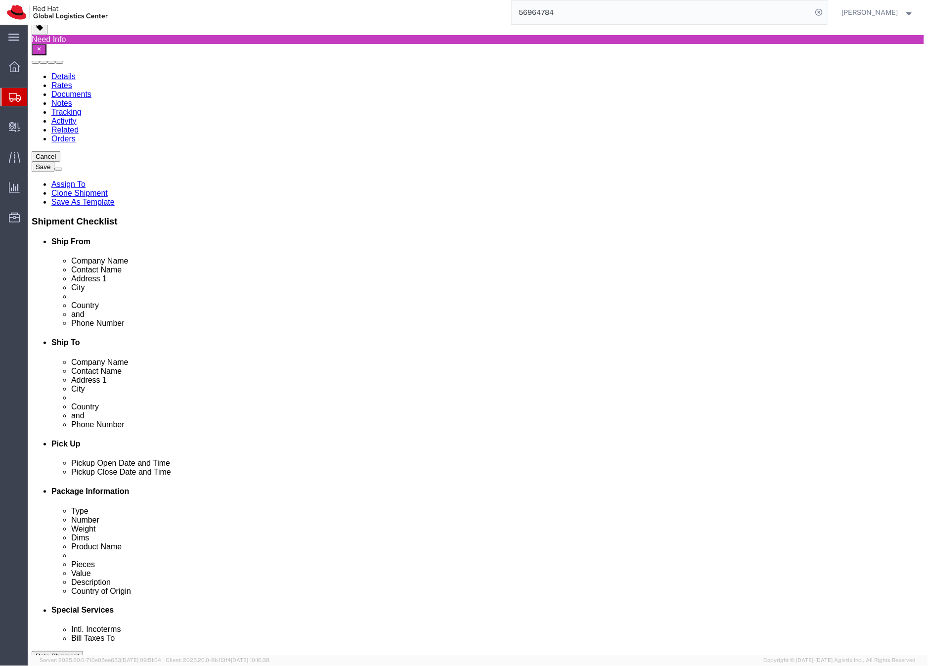
click dd "10.00 Each"
click div
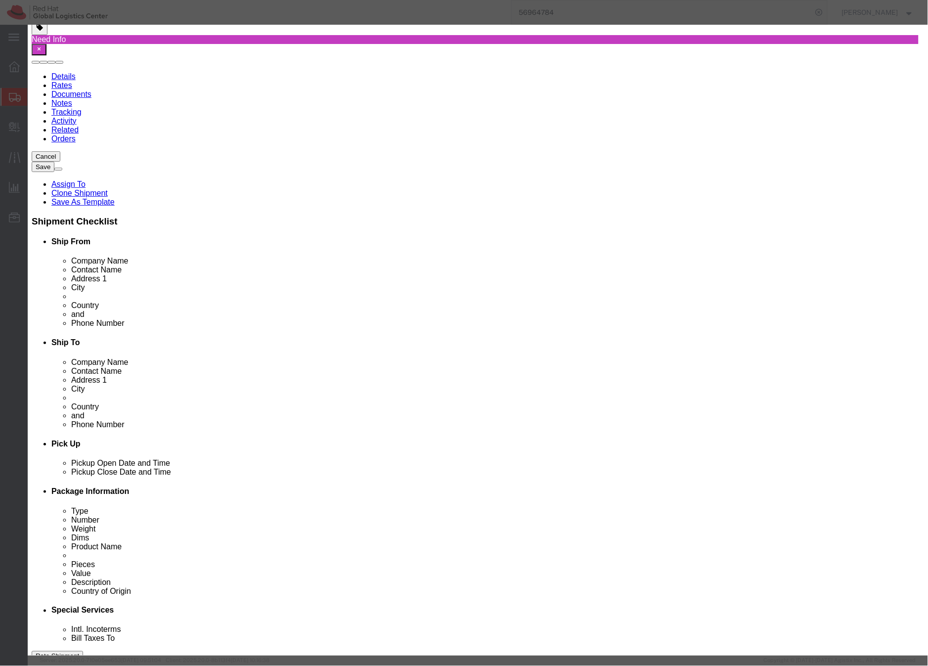
type input "3923.30"
click button "Save & Close"
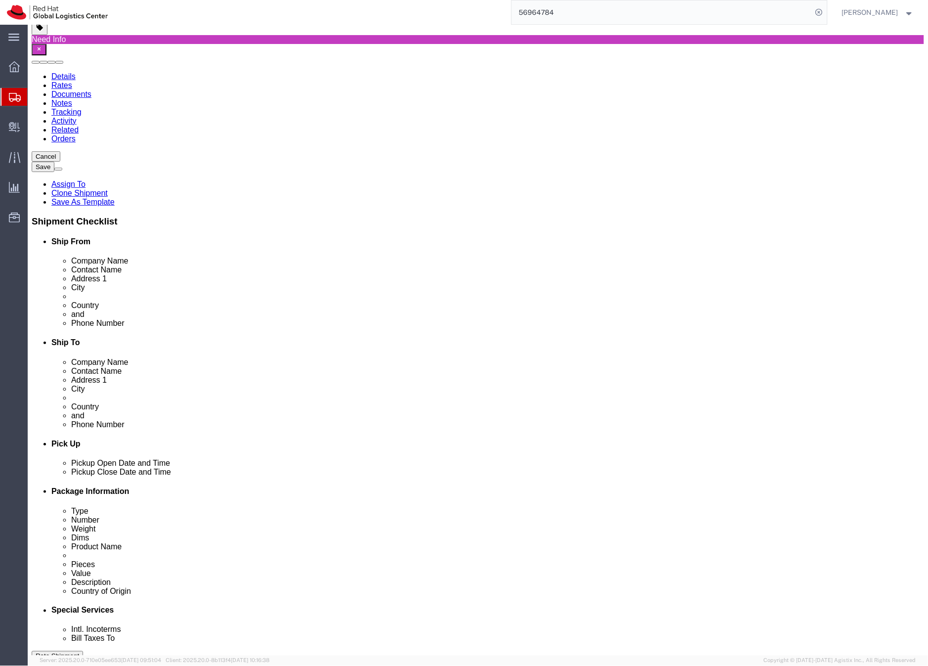
click dd "10.00 Each"
click div
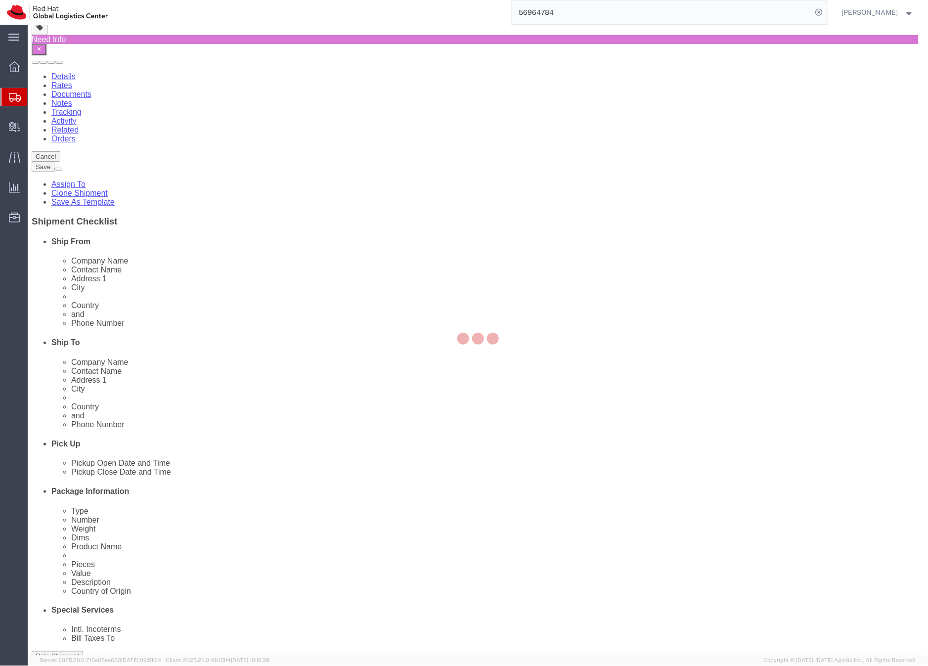
click at [606, 526] on div at bounding box center [478, 340] width 900 height 631
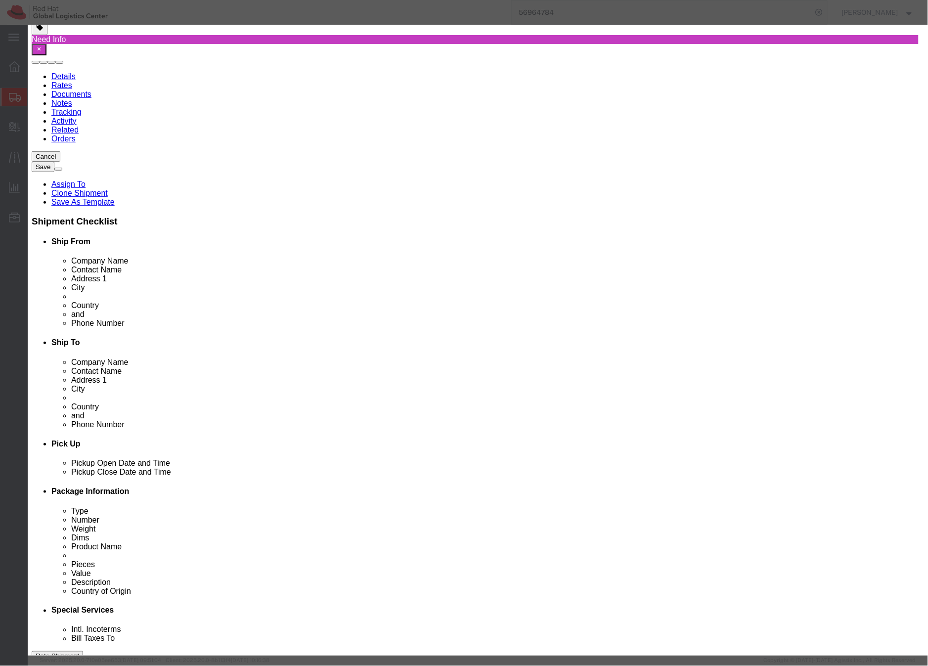
type input "9503.00"
click button "Save & Close"
click body "Shipment 56964784 New Need Info Details Rates Documents Notes Tracking Activity…"
click div
